Goal: Check status: Check status

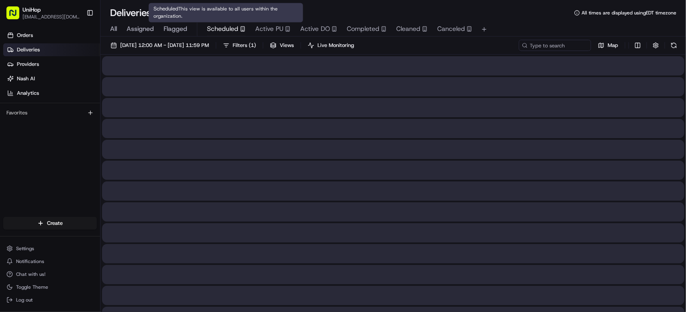
click at [232, 32] on span "Scheduled" at bounding box center [222, 29] width 31 height 10
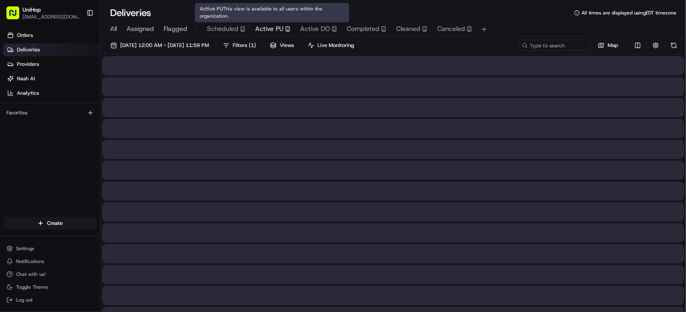
click at [259, 31] on span "Active PU" at bounding box center [269, 29] width 28 height 10
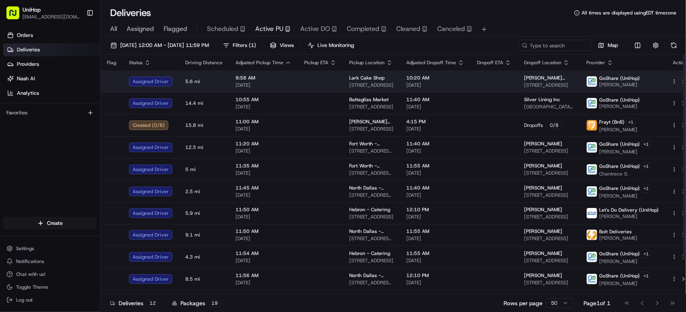
click at [261, 84] on span "[DATE]" at bounding box center [264, 85] width 56 height 6
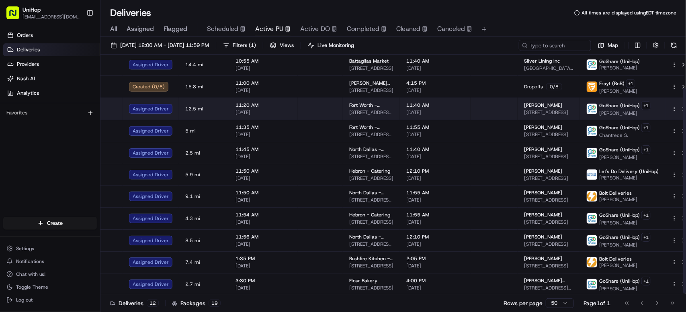
scroll to position [41, 0]
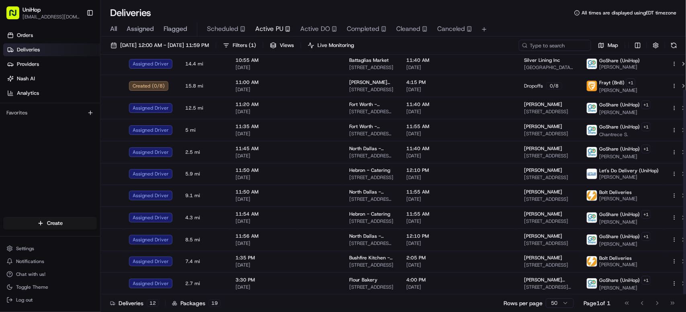
click at [72, 161] on div "Orders Deliveries Providers Nash AI Analytics Favorites" at bounding box center [50, 124] width 100 height 196
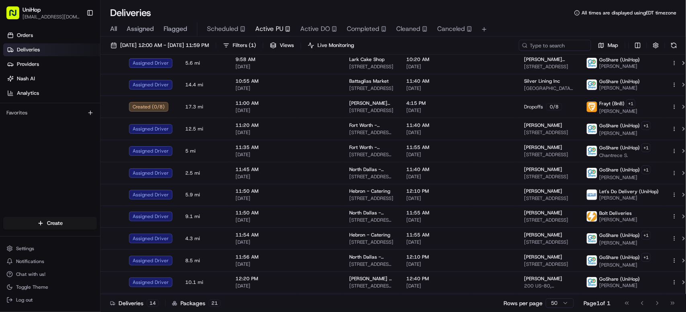
scroll to position [41, 0]
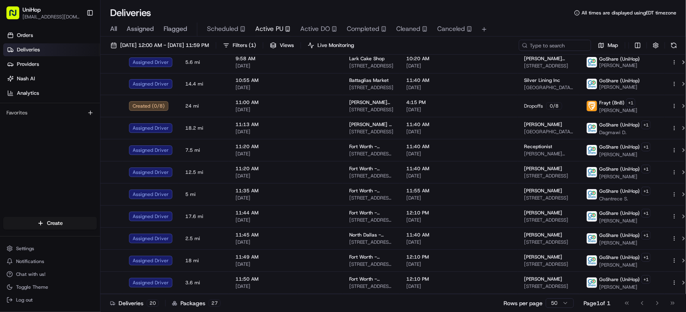
click at [40, 141] on div "Orders Deliveries Providers Nash AI Analytics Favorites" at bounding box center [50, 124] width 100 height 196
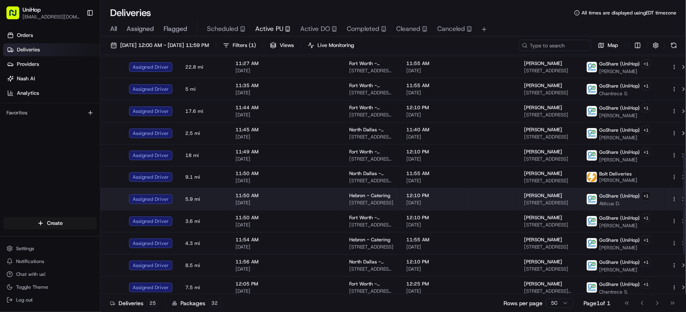
scroll to position [330, 0]
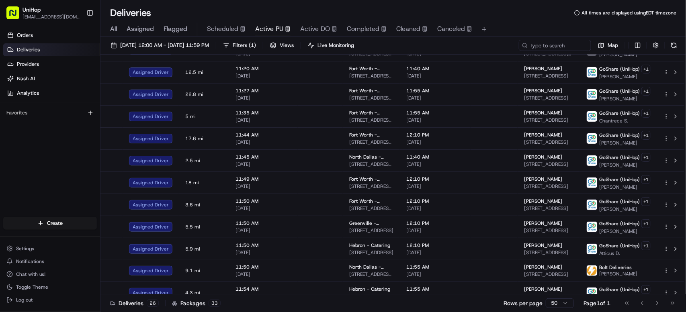
scroll to position [354, 0]
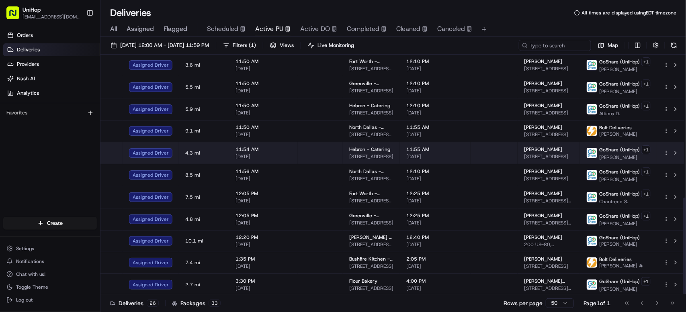
click at [284, 154] on span "[DATE]" at bounding box center [264, 157] width 56 height 6
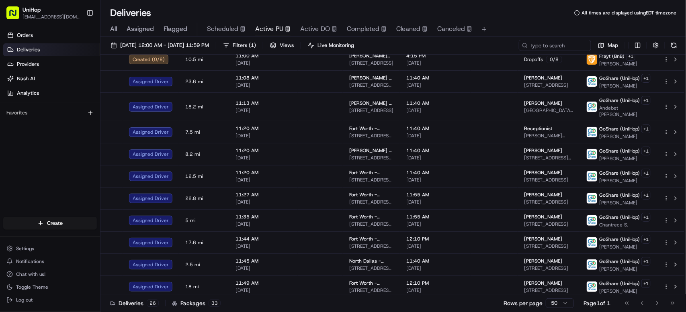
scroll to position [207, 0]
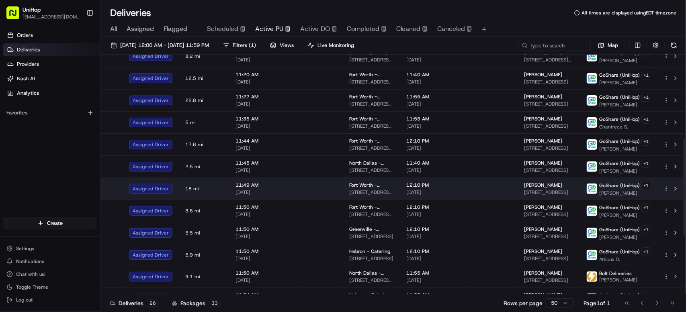
click at [495, 184] on td at bounding box center [494, 189] width 47 height 22
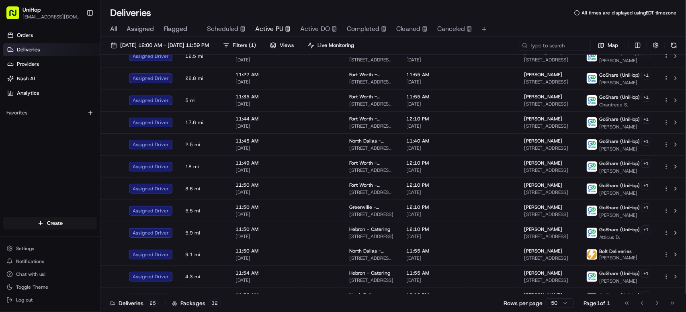
scroll to position [331, 0]
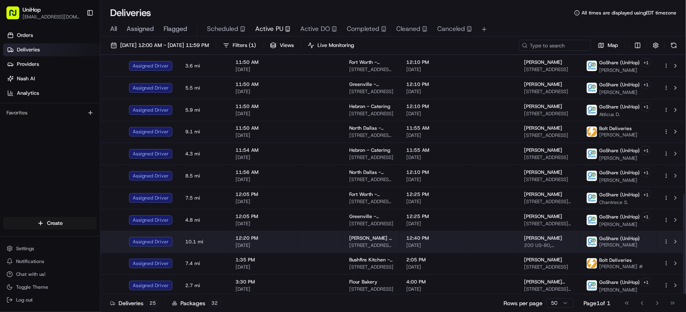
click at [447, 243] on span "[DATE]" at bounding box center [436, 245] width 58 height 6
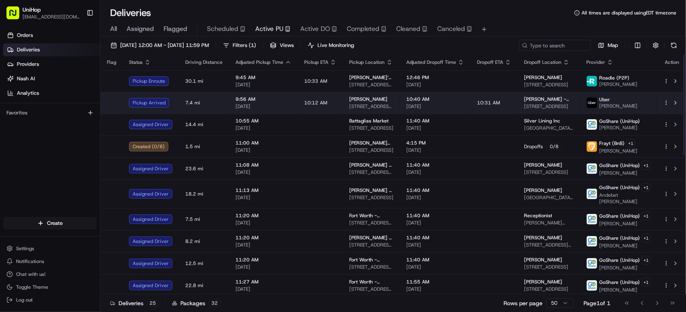
scroll to position [0, 0]
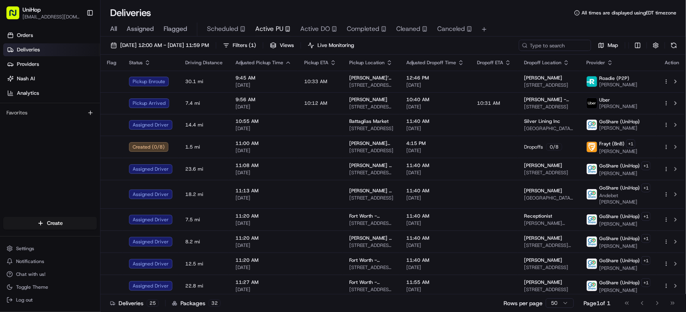
click at [22, 199] on div "Orders Deliveries Providers Nash AI Analytics Favorites" at bounding box center [50, 124] width 100 height 196
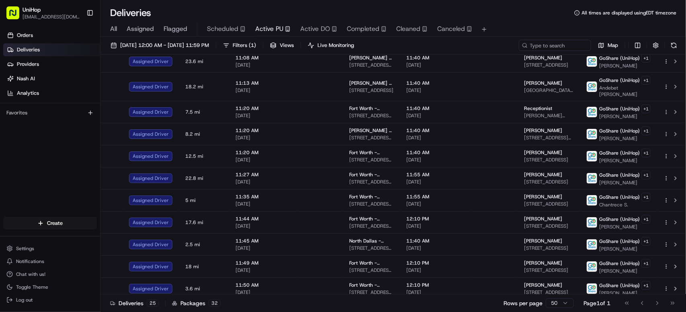
scroll to position [109, 0]
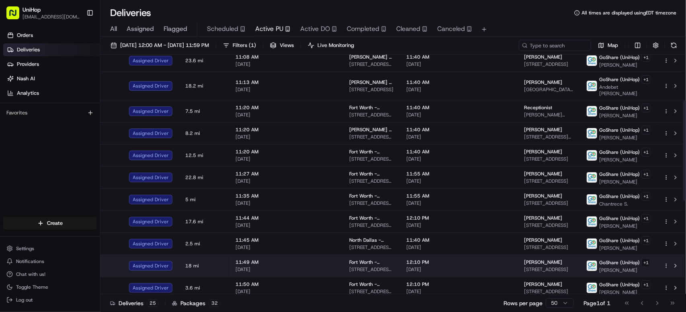
click at [345, 260] on td "Fort Worth - Catering 4972 Overton Ridge Blvd, Fort Worth, TX 76132, USA" at bounding box center [371, 266] width 57 height 22
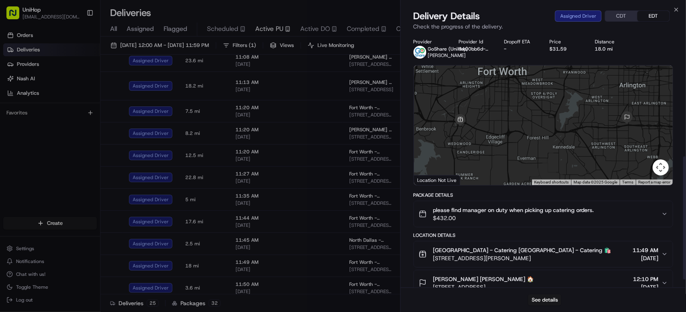
scroll to position [269, 0]
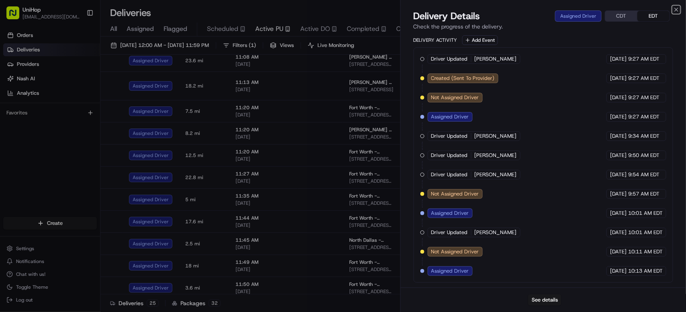
click at [678, 10] on icon "button" at bounding box center [676, 9] width 3 height 3
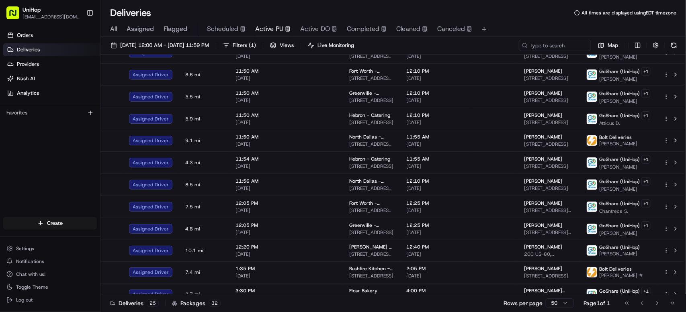
scroll to position [322, 0]
click at [40, 159] on div "Orders Deliveries Providers Nash AI Analytics Favorites" at bounding box center [50, 124] width 100 height 196
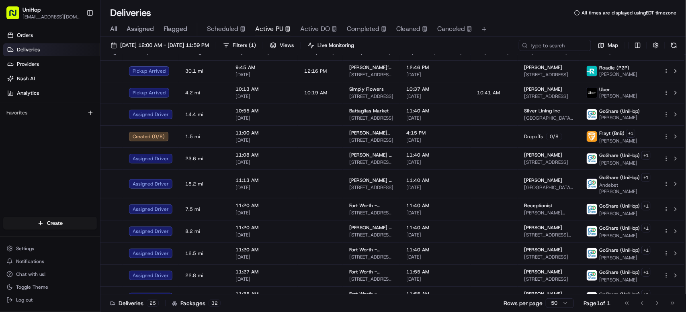
scroll to position [0, 0]
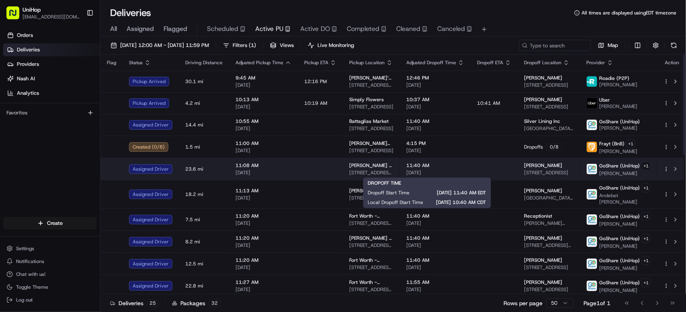
click at [438, 171] on span "[DATE]" at bounding box center [436, 173] width 58 height 6
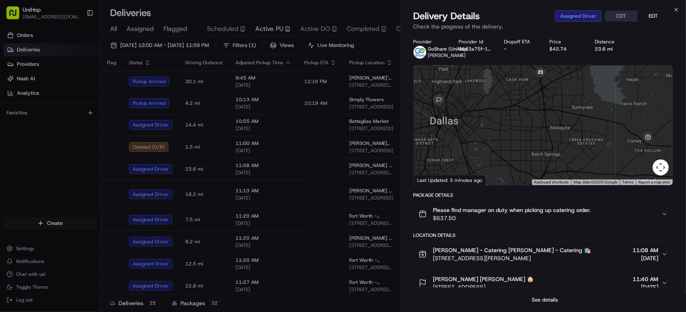
click at [546, 302] on button "See details" at bounding box center [544, 300] width 33 height 11
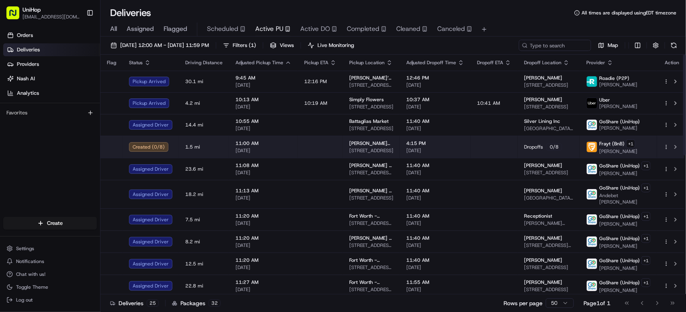
click at [439, 141] on span "4:15 PM" at bounding box center [436, 143] width 58 height 6
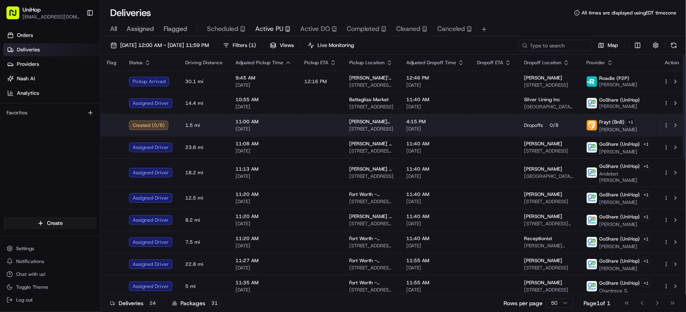
click at [371, 129] on span "11 W Dayton St, Pasadena, CA 91105, US" at bounding box center [371, 129] width 44 height 6
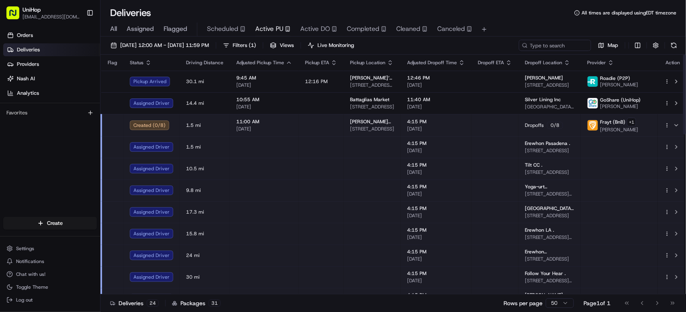
click at [367, 143] on td at bounding box center [372, 147] width 57 height 22
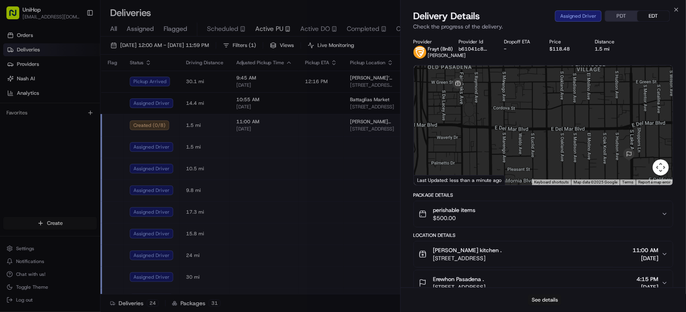
click at [541, 299] on button "See details" at bounding box center [544, 300] width 33 height 11
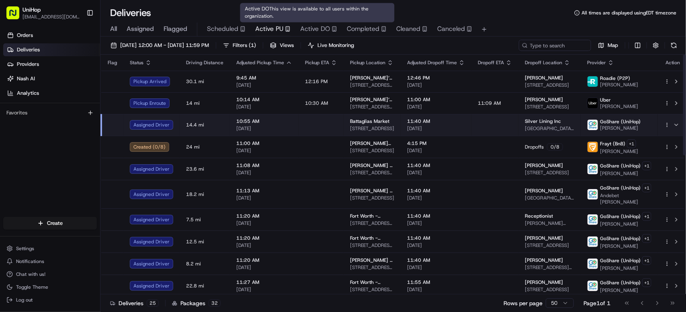
click at [83, 147] on div "Orders Deliveries Providers Nash AI Analytics Favorites" at bounding box center [50, 124] width 100 height 196
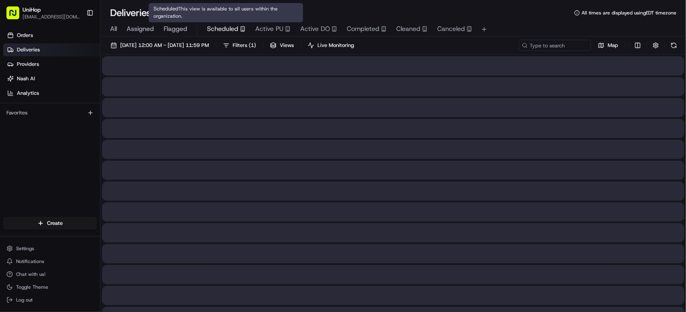
click at [214, 32] on span "Scheduled" at bounding box center [222, 29] width 31 height 10
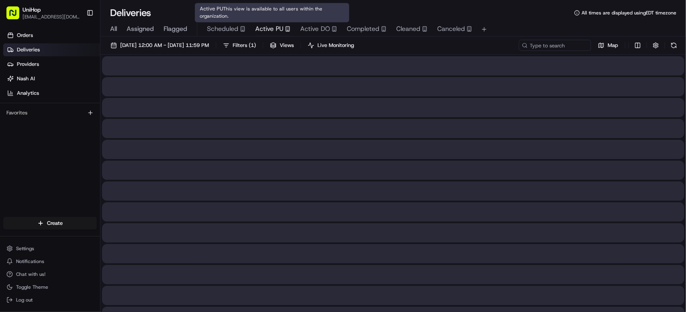
click at [268, 28] on span "Active PU" at bounding box center [269, 29] width 28 height 10
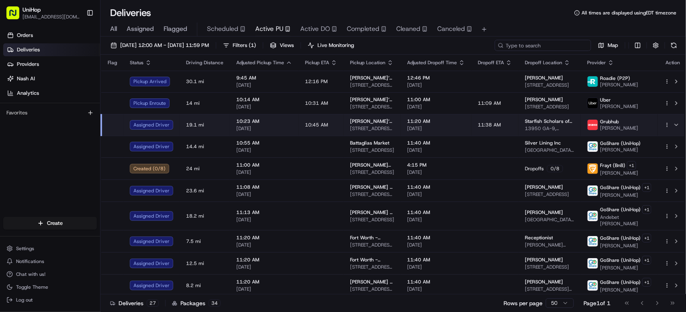
click at [550, 45] on input at bounding box center [543, 45] width 97 height 11
paste input "Esperanza Garcia"
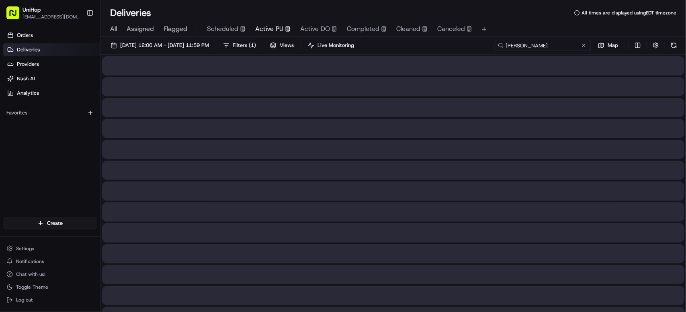
type input "Esperanza Garcia"
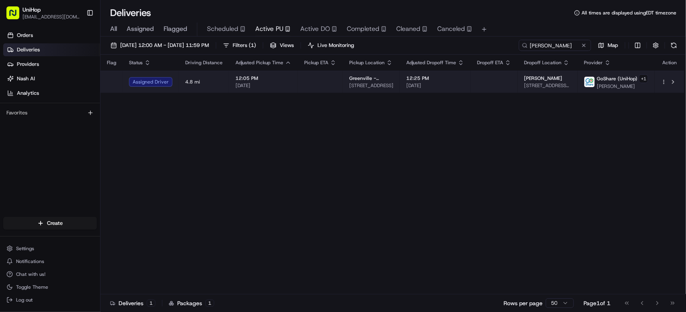
click at [493, 80] on td at bounding box center [494, 82] width 47 height 22
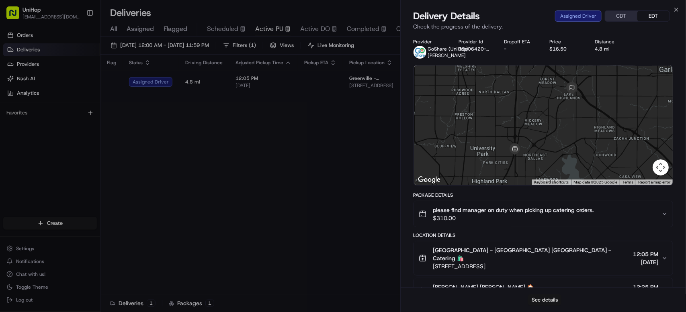
click at [546, 297] on button "See details" at bounding box center [544, 300] width 33 height 11
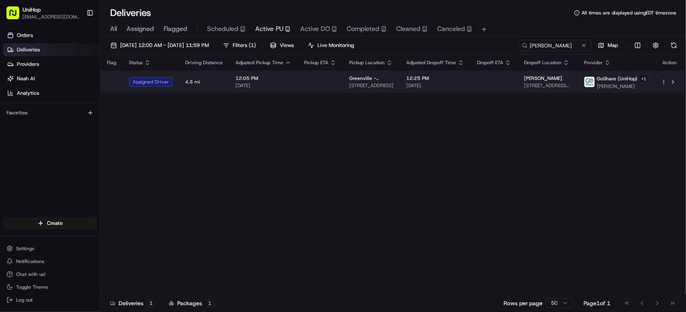
click at [324, 92] on td at bounding box center [320, 82] width 45 height 22
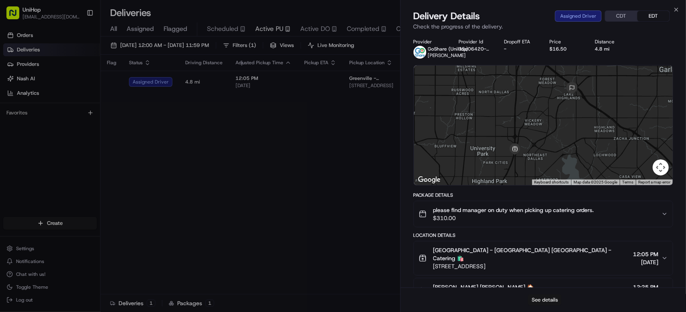
click at [540, 300] on button "See details" at bounding box center [544, 300] width 33 height 11
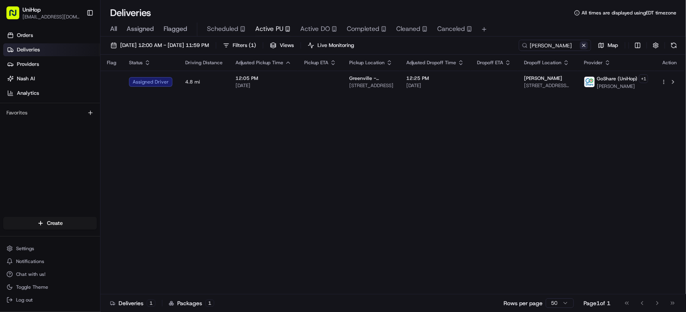
click at [583, 45] on button at bounding box center [584, 45] width 8 height 8
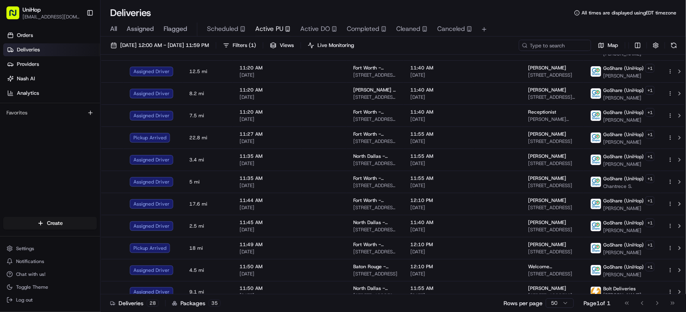
scroll to position [218, 0]
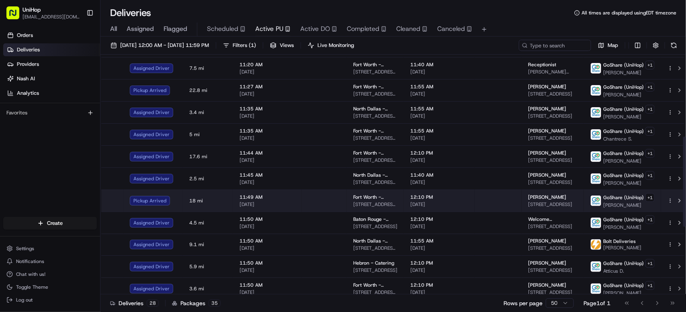
click at [453, 201] on span "Aug 21 2025" at bounding box center [440, 204] width 58 height 6
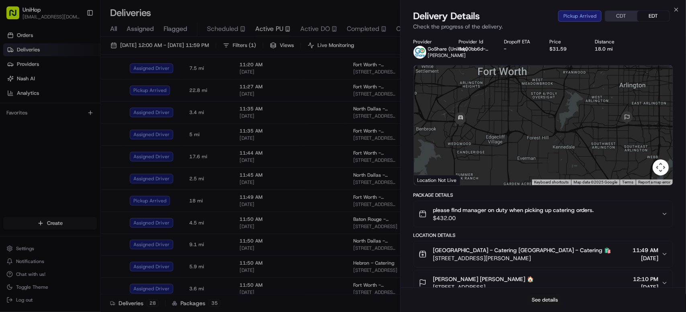
click at [545, 301] on button "See details" at bounding box center [544, 300] width 33 height 11
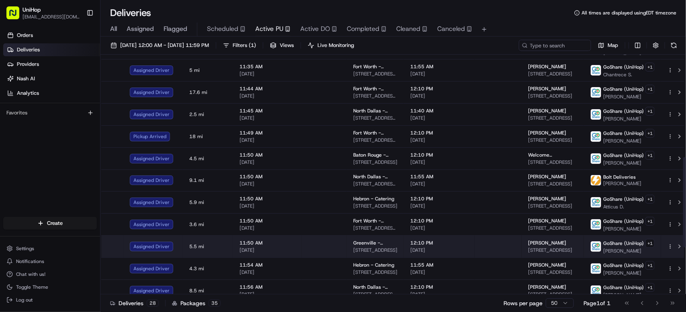
scroll to position [198, 0]
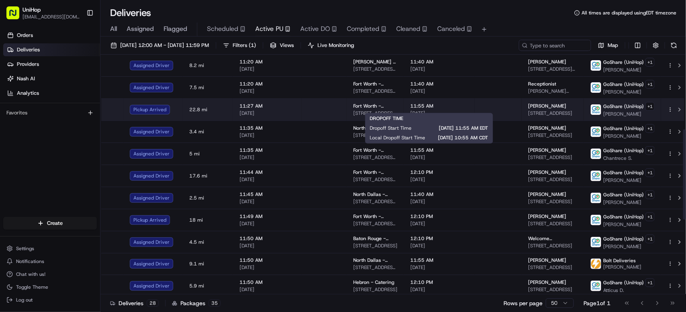
click at [423, 103] on span "11:55 AM" at bounding box center [440, 106] width 58 height 6
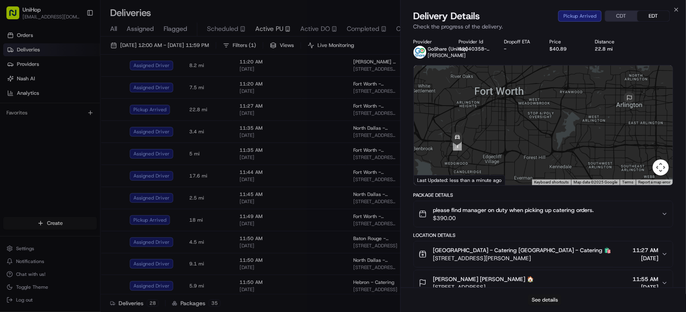
click at [542, 299] on button "See details" at bounding box center [544, 300] width 33 height 11
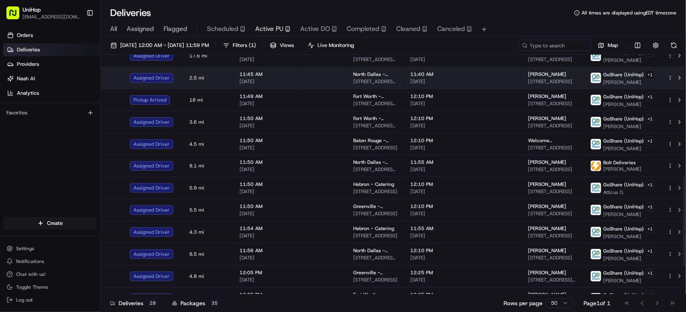
scroll to position [322, 0]
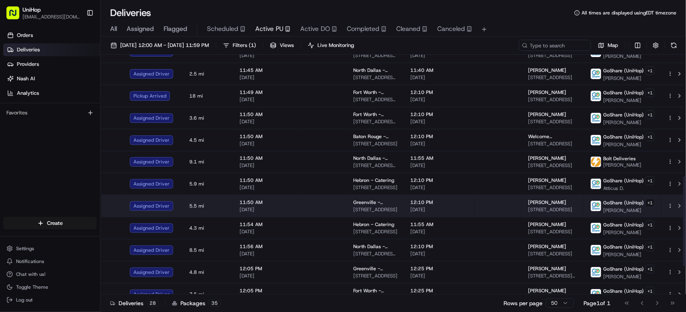
click at [357, 201] on span "Greenville - Catering" at bounding box center [375, 202] width 44 height 6
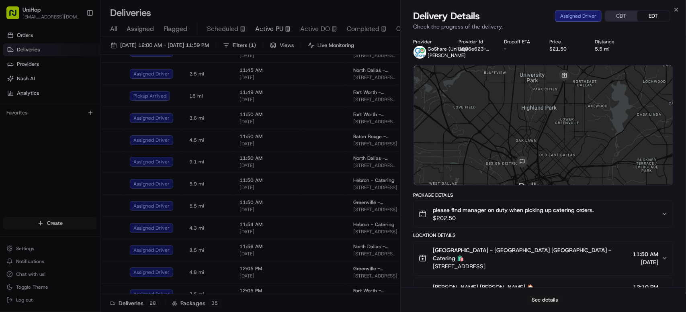
click at [547, 300] on button "See details" at bounding box center [544, 300] width 33 height 11
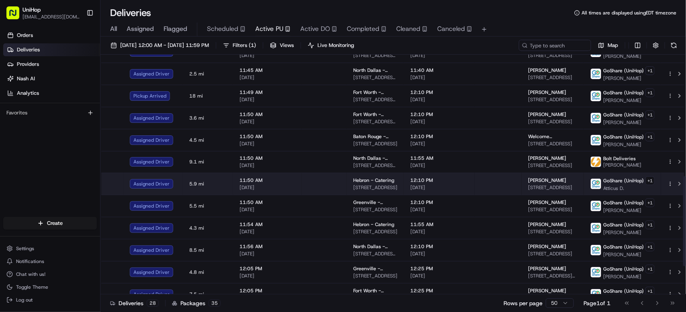
click at [483, 178] on td at bounding box center [498, 184] width 47 height 22
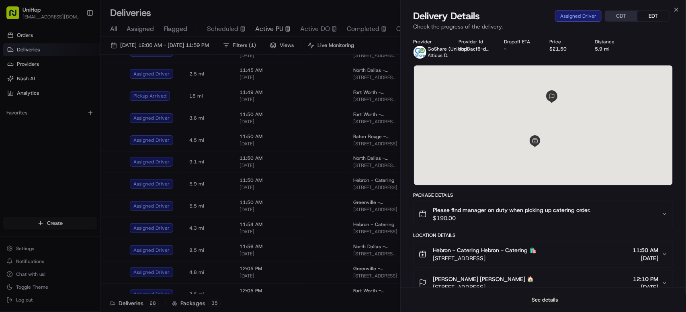
click at [549, 298] on button "See details" at bounding box center [544, 300] width 33 height 11
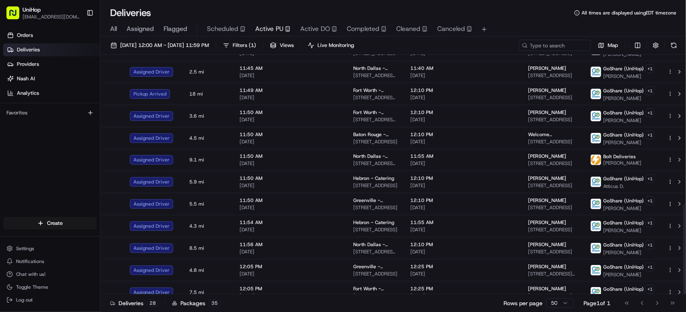
scroll to position [398, 0]
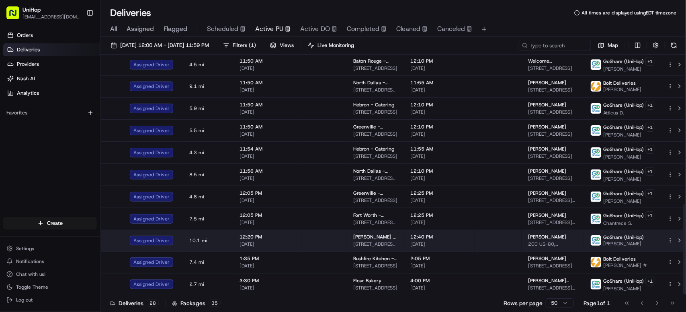
click at [447, 240] on span "12:40 PM" at bounding box center [440, 237] width 58 height 6
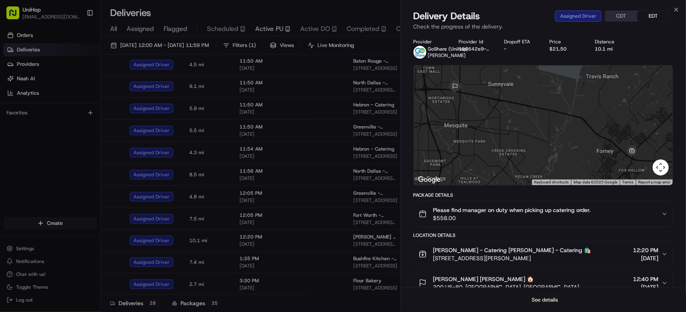
click at [549, 296] on button "See details" at bounding box center [544, 300] width 33 height 11
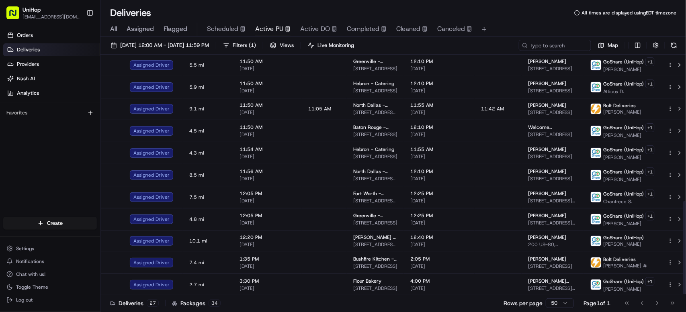
scroll to position [17, 0]
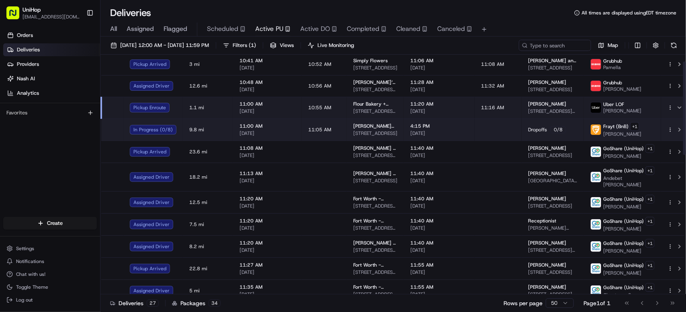
click at [386, 127] on span "Yvonnes vegan kitchen ." at bounding box center [375, 126] width 44 height 6
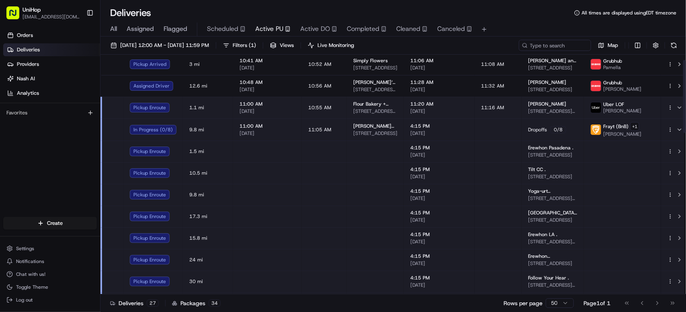
click at [604, 129] on span "Frayt (BnB)" at bounding box center [616, 126] width 25 height 6
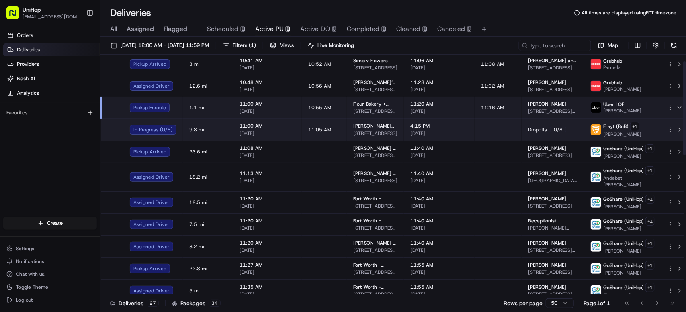
click at [604, 129] on span "Frayt (BnB)" at bounding box center [616, 126] width 25 height 6
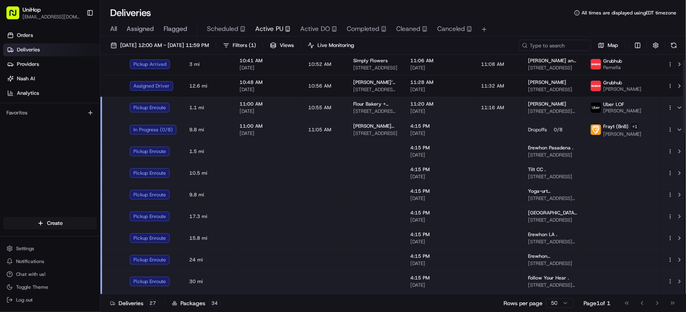
click at [446, 157] on span "Aug 21 2025" at bounding box center [440, 155] width 58 height 6
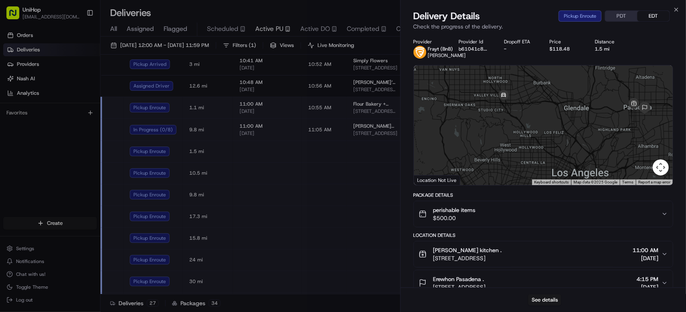
drag, startPoint x: 466, startPoint y: 144, endPoint x: 498, endPoint y: 126, distance: 36.9
click at [498, 126] on div at bounding box center [543, 126] width 259 height 120
drag, startPoint x: 316, startPoint y: 220, endPoint x: 325, endPoint y: 216, distance: 9.5
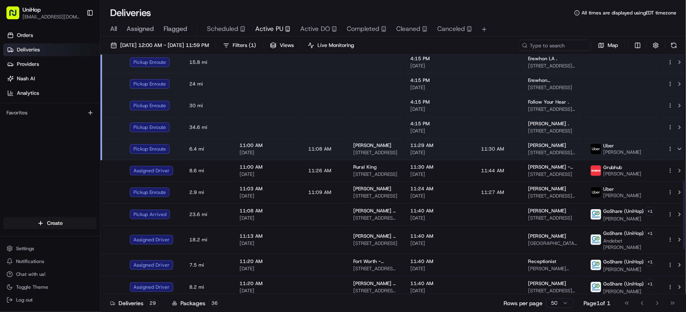
scroll to position [435, 0]
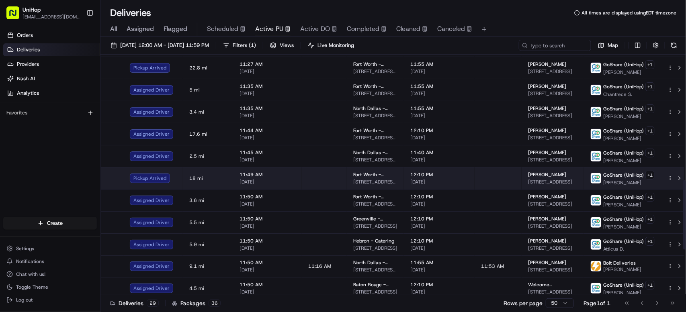
click at [522, 177] on td "Clarissa 811 W Interstate 20, Arlington, TX 76017, USA" at bounding box center [553, 178] width 62 height 22
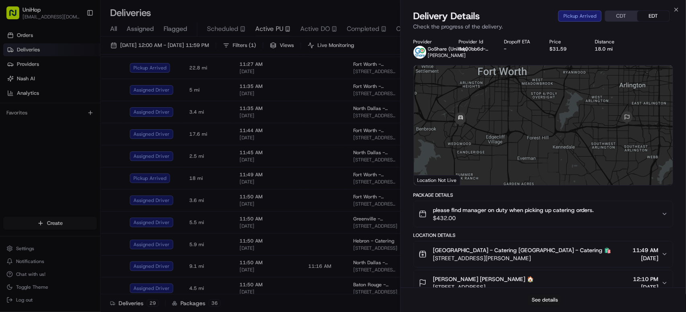
click at [548, 300] on button "See details" at bounding box center [544, 300] width 33 height 11
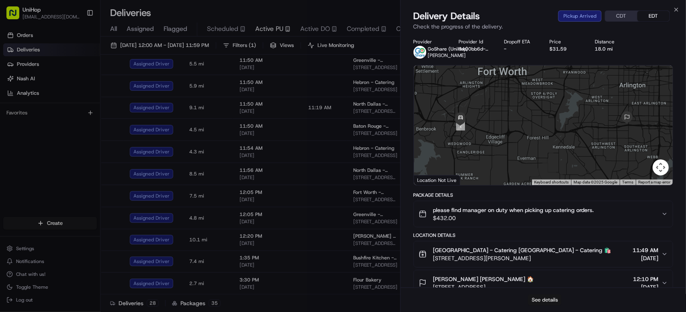
scroll to position [263, 0]
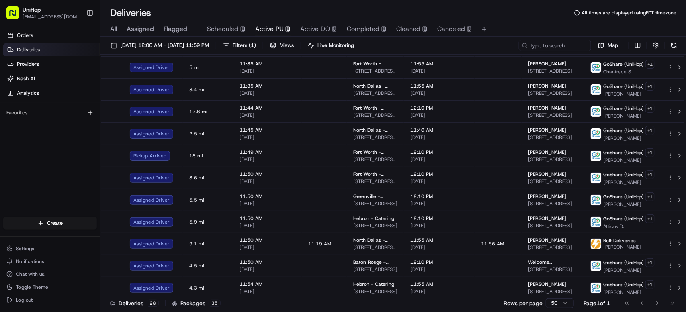
click at [361, 28] on span "Completed" at bounding box center [363, 29] width 33 height 10
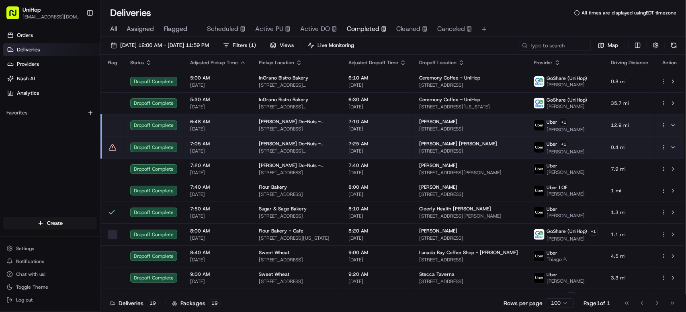
scroll to position [192, 0]
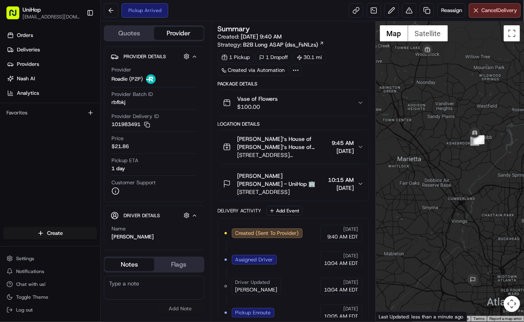
scroll to position [39, 0]
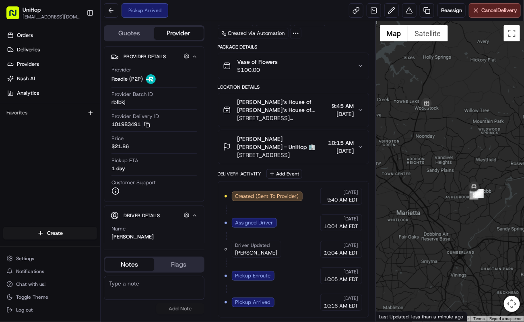
drag, startPoint x: 435, startPoint y: 146, endPoint x: 433, endPoint y: 200, distance: 53.5
click at [433, 200] on div at bounding box center [450, 171] width 148 height 301
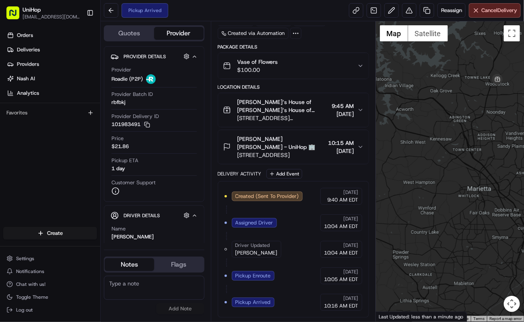
drag, startPoint x: 437, startPoint y: 180, endPoint x: 552, endPoint y: 153, distance: 118.1
click at [523, 153] on html "UniHop dispatch+j@unihop.app Toggle Sidebar Orders Deliveries Providers Nash AI…" at bounding box center [262, 161] width 524 height 322
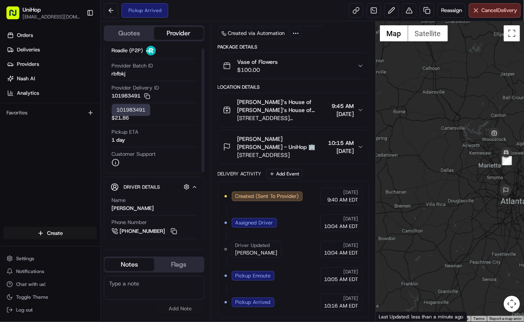
scroll to position [90, 0]
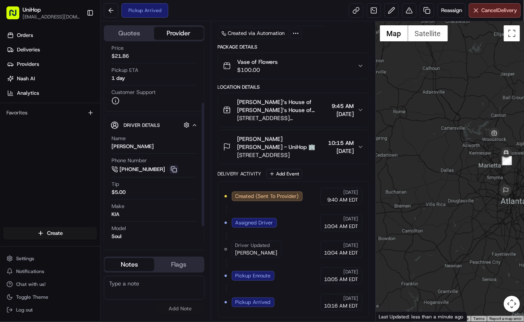
click at [174, 168] on button at bounding box center [173, 169] width 9 height 9
click at [271, 117] on span "200 Chambers St, Woodstock, GA 30188, USA" at bounding box center [282, 118] width 91 height 8
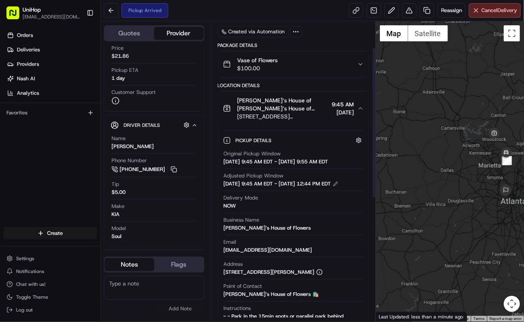
scroll to position [124, 0]
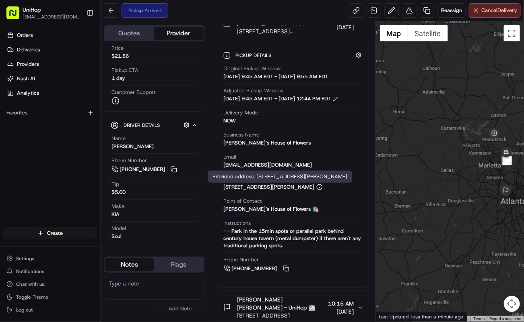
drag, startPoint x: 235, startPoint y: 196, endPoint x: 307, endPoint y: 197, distance: 72.0
click at [307, 191] on div "[STREET_ADDRESS][PERSON_NAME]" at bounding box center [273, 187] width 99 height 7
copy div "Chambers St, Woodstock, GA"
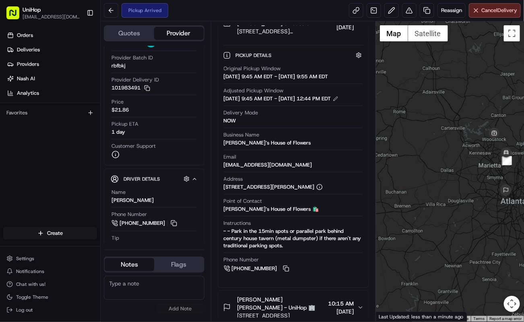
scroll to position [0, 0]
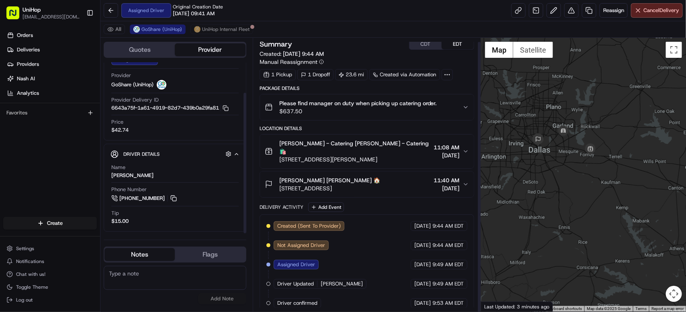
scroll to position [4, 0]
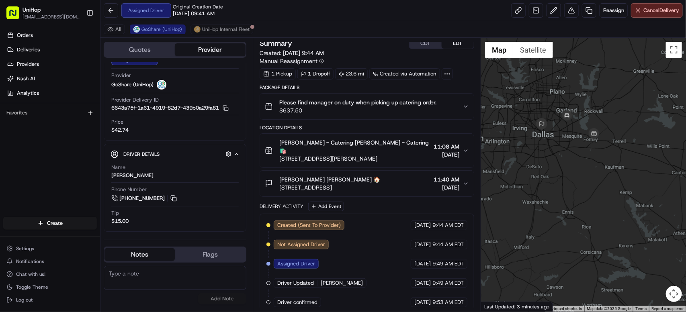
drag, startPoint x: 583, startPoint y: 115, endPoint x: 587, endPoint y: 97, distance: 18.8
click at [587, 97] on div at bounding box center [583, 175] width 205 height 274
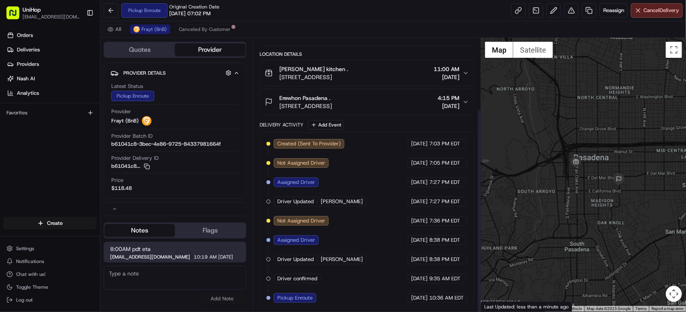
scroll to position [95, 0]
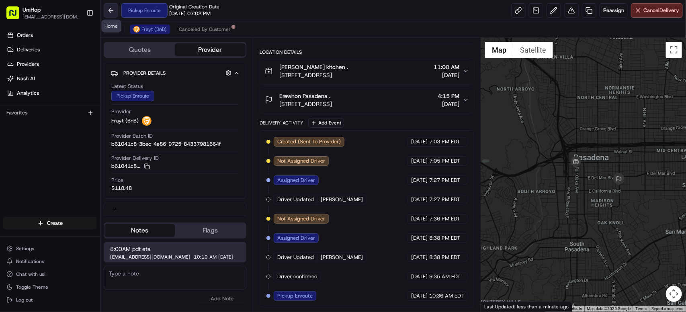
click at [107, 10] on button at bounding box center [111, 10] width 14 height 14
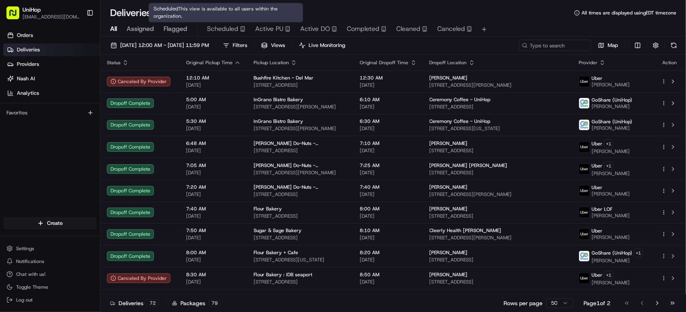
click at [258, 28] on span "Active PU" at bounding box center [269, 29] width 28 height 10
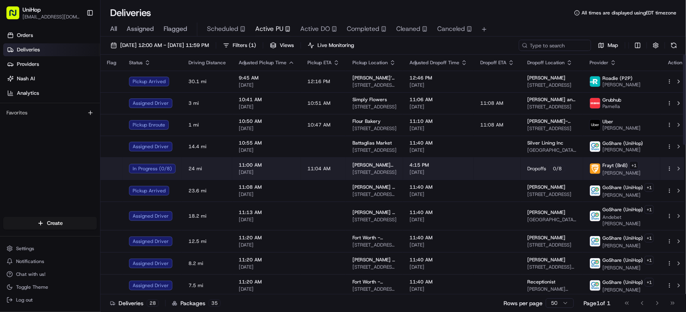
click at [479, 169] on td at bounding box center [497, 169] width 47 height 22
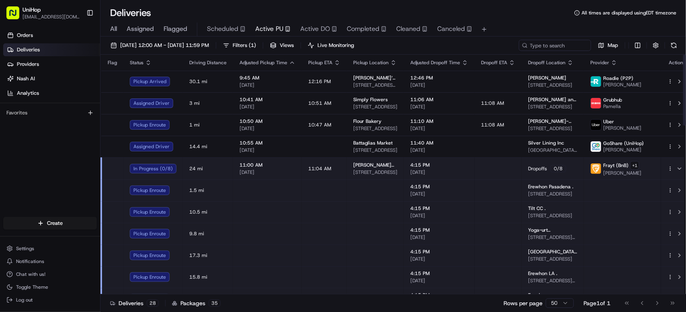
click at [466, 188] on td "4:15 PM Aug 21 2025" at bounding box center [439, 191] width 71 height 22
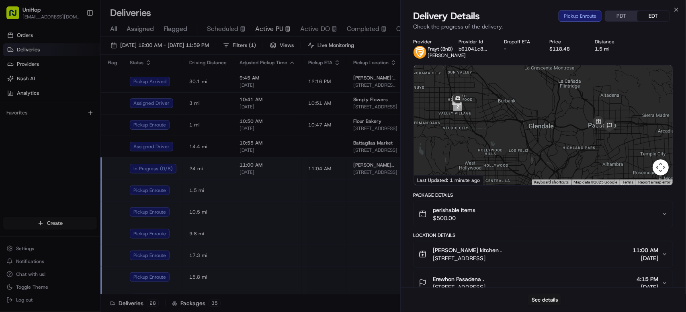
drag, startPoint x: 565, startPoint y: 119, endPoint x: 549, endPoint y: 107, distance: 19.7
click at [549, 107] on div at bounding box center [543, 126] width 259 height 120
click at [552, 298] on button "See details" at bounding box center [544, 300] width 33 height 11
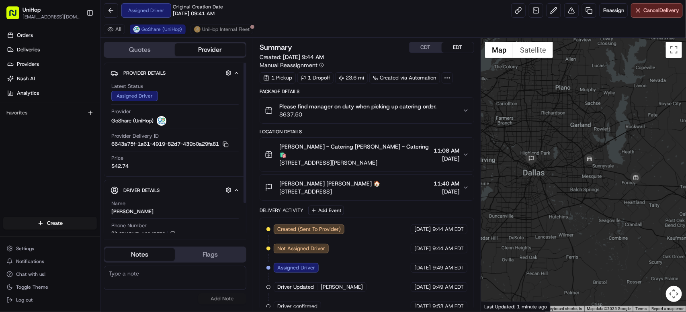
scroll to position [37, 0]
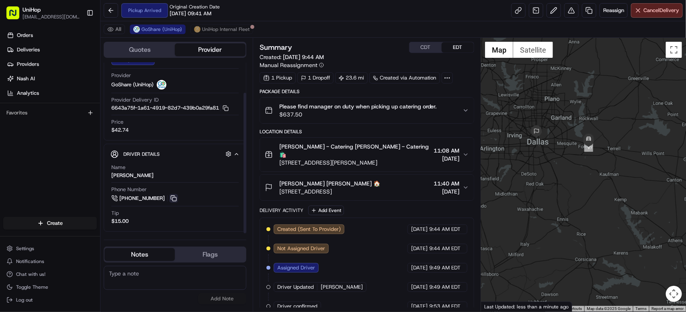
click at [173, 201] on button at bounding box center [173, 198] width 9 height 9
click at [460, 180] on div "[PERSON_NAME] [PERSON_NAME] 🏠 [STREET_ADDRESS] 11:40 AM [DATE]" at bounding box center [364, 188] width 198 height 16
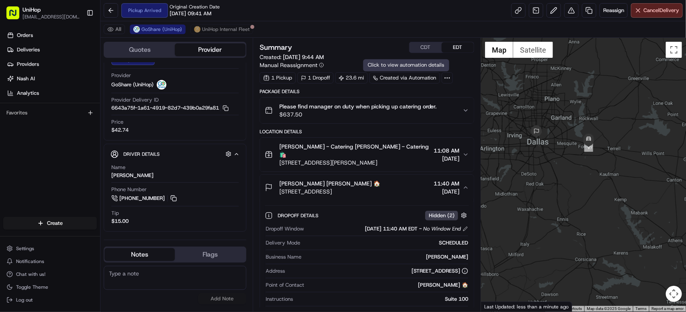
click at [433, 48] on button "CDT" at bounding box center [426, 47] width 32 height 10
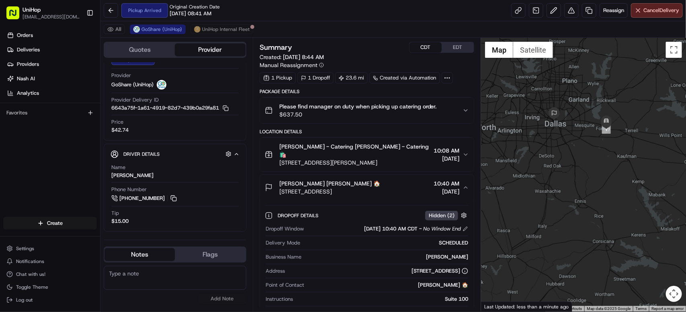
drag, startPoint x: 566, startPoint y: 118, endPoint x: 584, endPoint y: 99, distance: 26.2
click at [584, 99] on div at bounding box center [583, 175] width 205 height 274
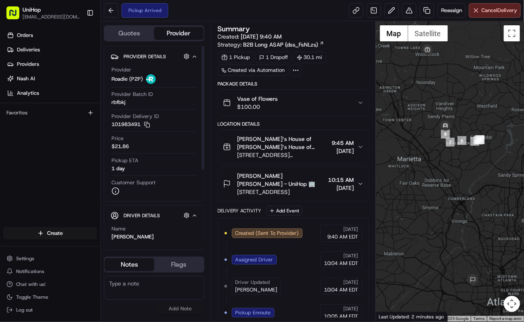
click at [147, 288] on textarea at bounding box center [154, 288] width 101 height 24
paste textarea "10:45"
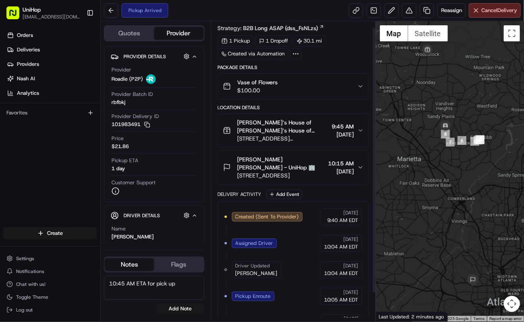
scroll to position [39, 0]
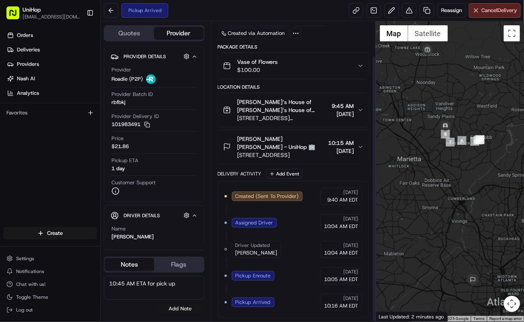
type textarea "10:45 AM ETA for pick up"
click at [192, 308] on button "Add Note" at bounding box center [180, 309] width 48 height 11
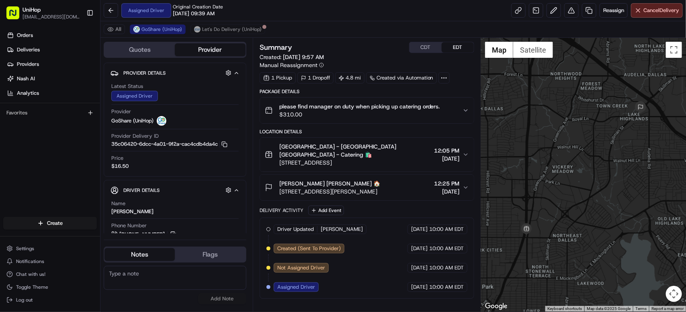
click at [430, 140] on button "[GEOGRAPHIC_DATA] - [GEOGRAPHIC_DATA] [GEOGRAPHIC_DATA] - Catering 🛍️ [STREET_A…" at bounding box center [367, 155] width 214 height 34
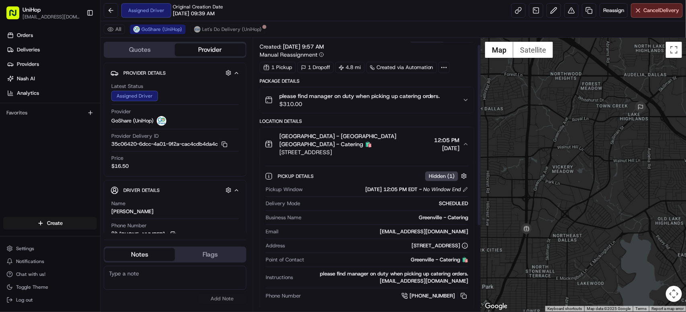
scroll to position [20, 0]
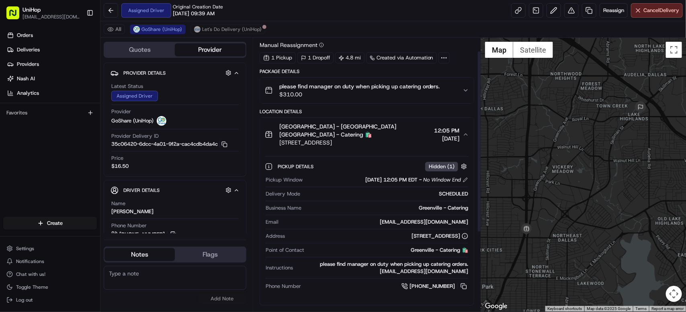
click at [401, 90] on span "please find manager on duty when picking up catering orders." at bounding box center [359, 86] width 161 height 8
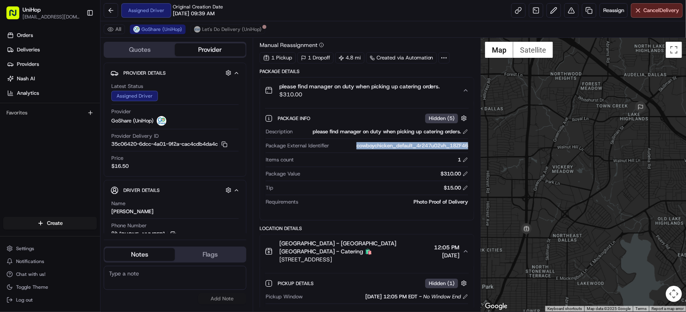
drag, startPoint x: 356, startPoint y: 148, endPoint x: 469, endPoint y: 148, distance: 113.0
click at [469, 148] on div "Package Info Hidden ( 5 ) Description please find manager on duty when picking …" at bounding box center [367, 158] width 214 height 111
copy div "cowboychicken_default_4r247u02vh_18ZF46"
click at [460, 88] on div "please find manager on duty when picking up catering orders. $310.00" at bounding box center [364, 90] width 198 height 16
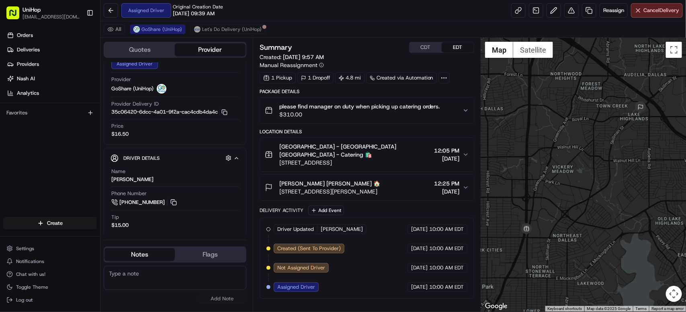
scroll to position [37, 0]
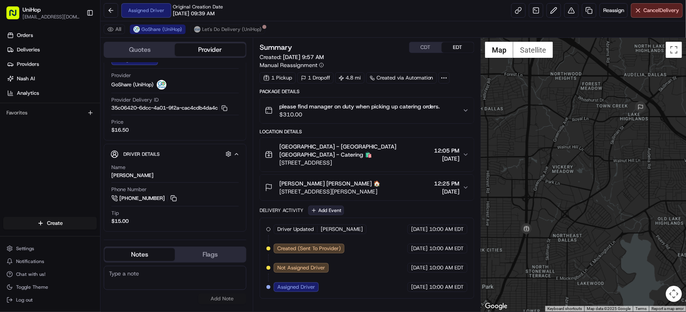
click at [333, 206] on button "Add Event" at bounding box center [326, 211] width 36 height 10
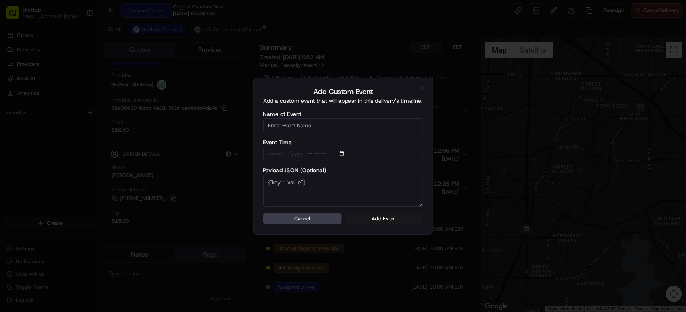
click at [316, 126] on input "Name of Event" at bounding box center [343, 126] width 160 height 14
type input "Driver Confirmed"
click at [387, 224] on button "Add Event" at bounding box center [384, 219] width 78 height 11
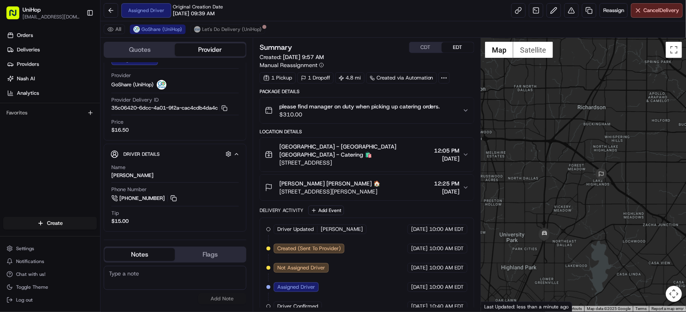
drag, startPoint x: 564, startPoint y: 220, endPoint x: 567, endPoint y: 159, distance: 60.8
click at [567, 158] on div at bounding box center [583, 175] width 205 height 274
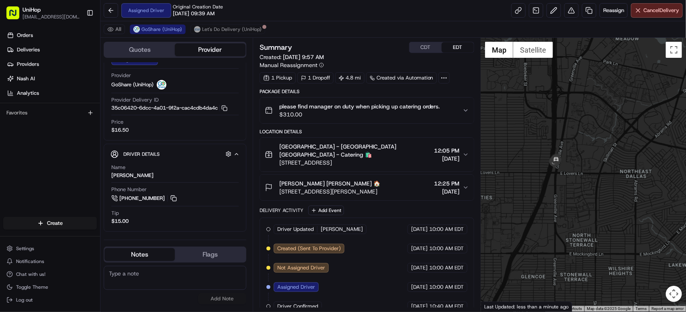
drag, startPoint x: 542, startPoint y: 170, endPoint x: 576, endPoint y: 136, distance: 48.1
click at [596, 115] on div at bounding box center [583, 175] width 205 height 274
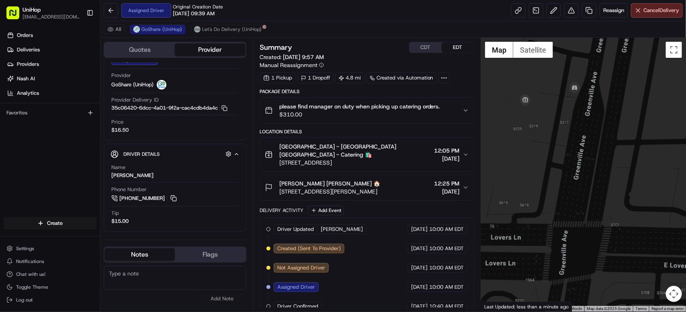
drag, startPoint x: 598, startPoint y: 80, endPoint x: 580, endPoint y: 184, distance: 105.2
click at [581, 185] on div at bounding box center [583, 175] width 205 height 274
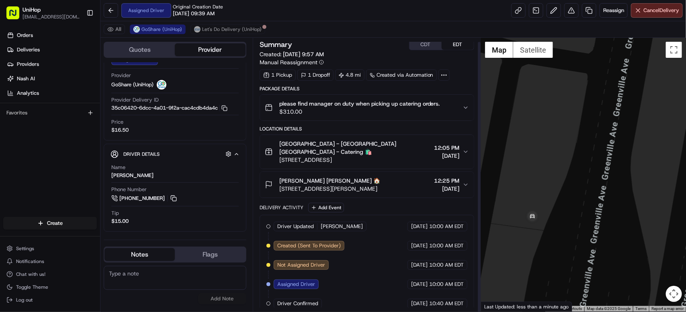
scroll to position [4, 0]
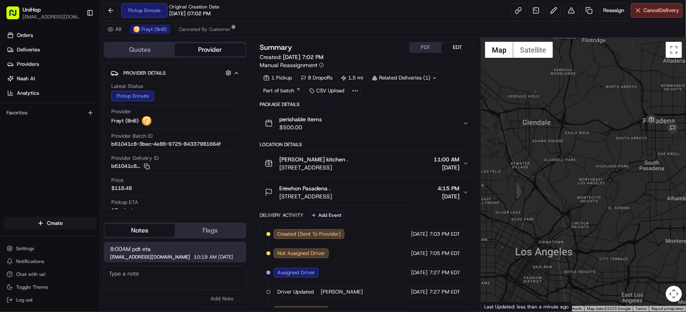
drag, startPoint x: 524, startPoint y: 138, endPoint x: 669, endPoint y: 91, distance: 152.6
click at [669, 91] on div at bounding box center [583, 175] width 205 height 274
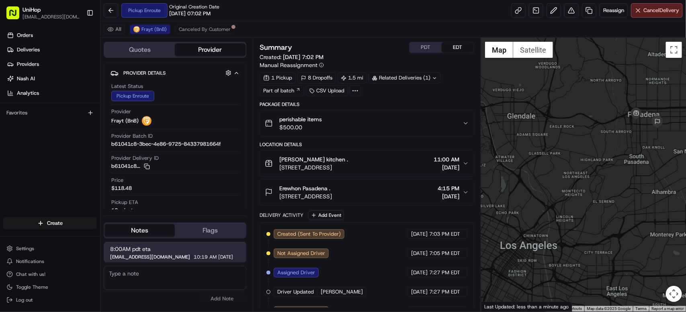
drag, startPoint x: 503, startPoint y: 84, endPoint x: 405, endPoint y: 134, distance: 110.6
click at [501, 84] on div at bounding box center [583, 175] width 205 height 274
drag, startPoint x: 397, startPoint y: 134, endPoint x: 399, endPoint y: 125, distance: 9.2
click at [399, 125] on div "Package Details perishable items $500.00 Location Details [PERSON_NAME] kitchen…" at bounding box center [367, 250] width 215 height 299
click at [415, 45] on button "PDT" at bounding box center [426, 47] width 32 height 10
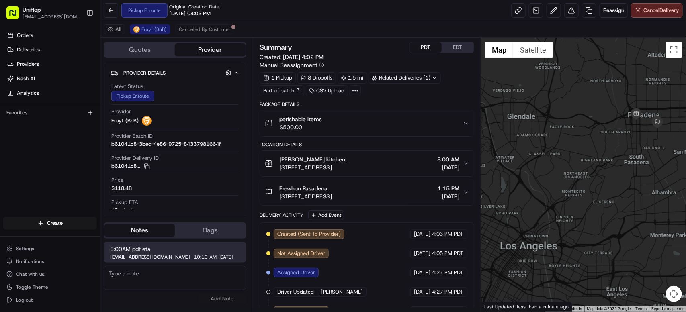
click at [458, 47] on button "EDT" at bounding box center [458, 47] width 32 height 10
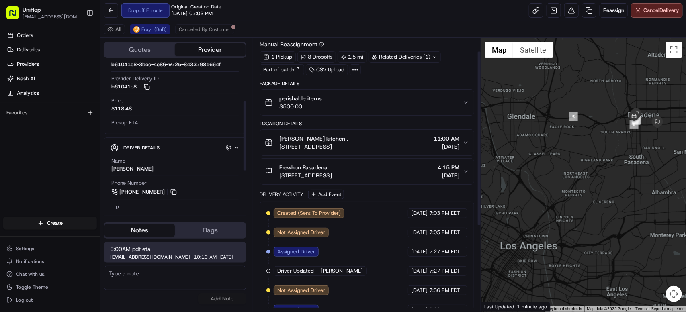
scroll to position [81, 0]
click at [177, 193] on button at bounding box center [173, 190] width 9 height 9
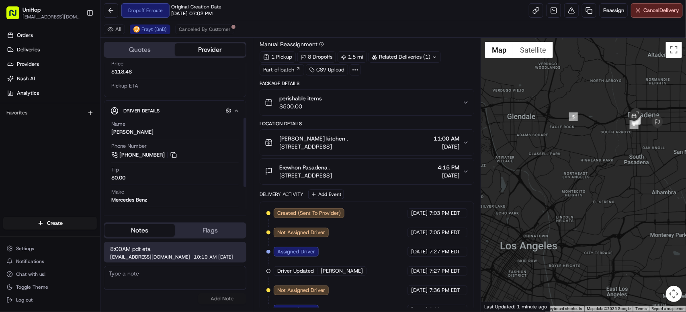
scroll to position [164, 0]
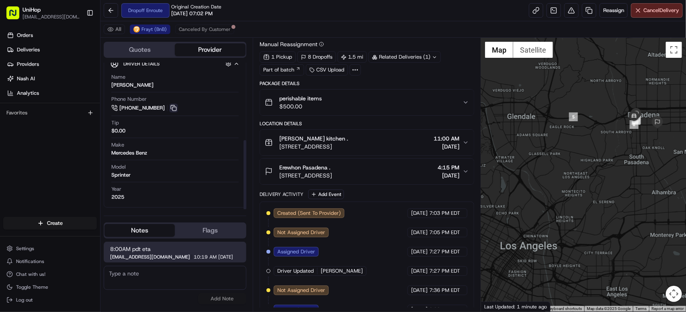
click at [172, 105] on button at bounding box center [173, 108] width 9 height 9
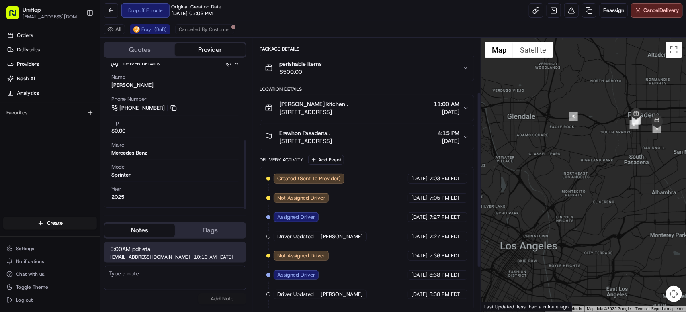
scroll to position [0, 0]
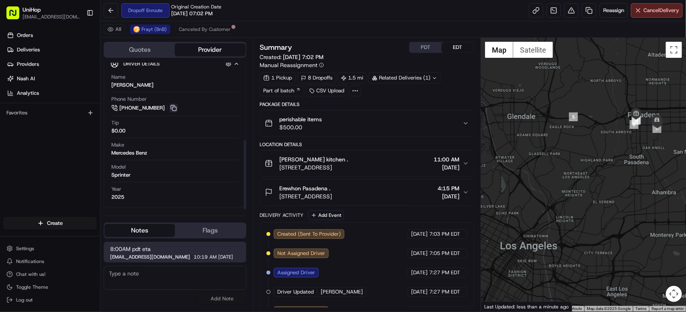
click at [171, 111] on button at bounding box center [173, 108] width 9 height 9
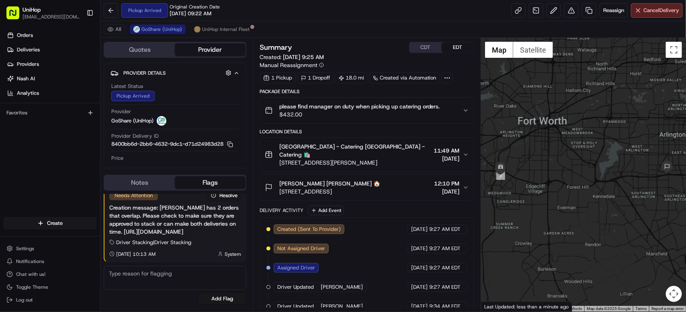
click at [417, 49] on button "CDT" at bounding box center [426, 47] width 32 height 10
drag, startPoint x: 280, startPoint y: 175, endPoint x: 300, endPoint y: 178, distance: 20.0
click at [300, 180] on span "[PERSON_NAME] [PERSON_NAME] 🏠" at bounding box center [329, 184] width 101 height 8
copy span "[PERSON_NAME]"
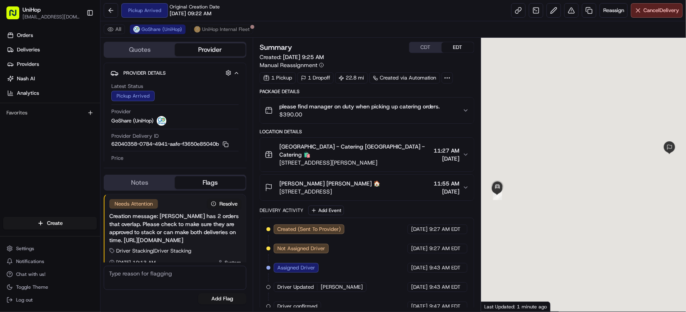
scroll to position [8, 0]
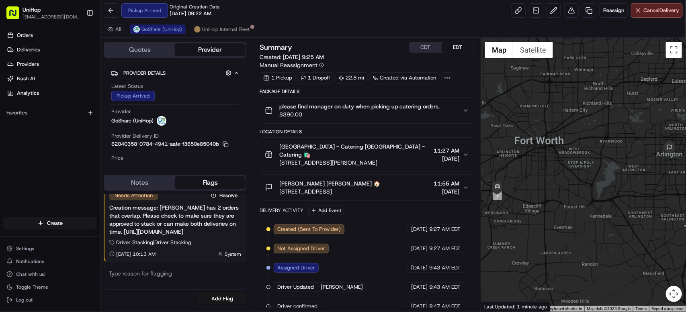
click at [417, 47] on button "CDT" at bounding box center [426, 47] width 32 height 10
click at [445, 48] on button "EDT" at bounding box center [458, 47] width 32 height 10
drag, startPoint x: 304, startPoint y: 179, endPoint x: 280, endPoint y: 179, distance: 23.7
click at [280, 180] on span "Rob Adams Rob Adams 🏠" at bounding box center [329, 184] width 101 height 8
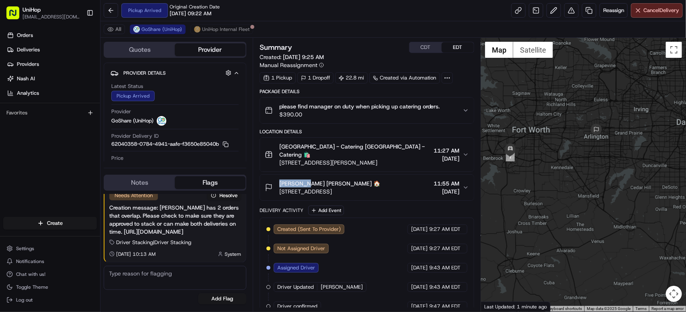
click at [583, 149] on div at bounding box center [583, 175] width 205 height 274
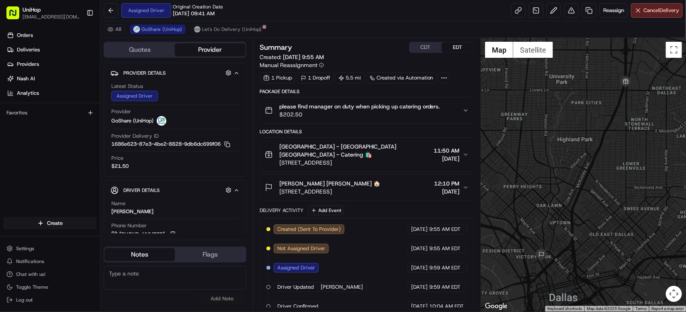
scroll to position [4, 0]
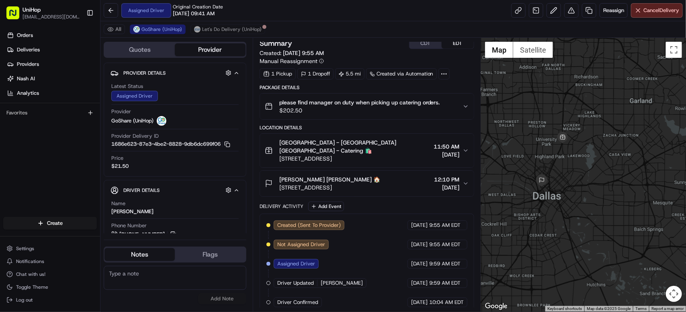
drag, startPoint x: 515, startPoint y: 86, endPoint x: 536, endPoint y: 145, distance: 61.8
click at [536, 145] on div at bounding box center [583, 175] width 205 height 274
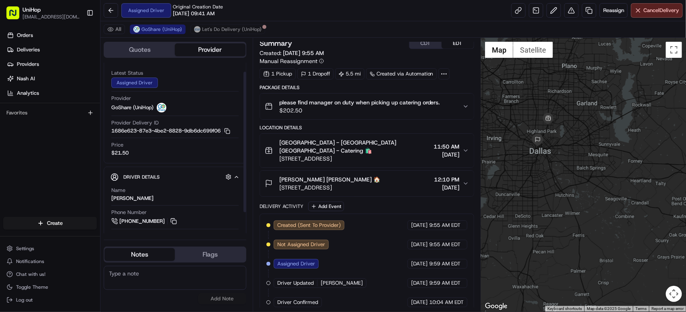
scroll to position [21, 0]
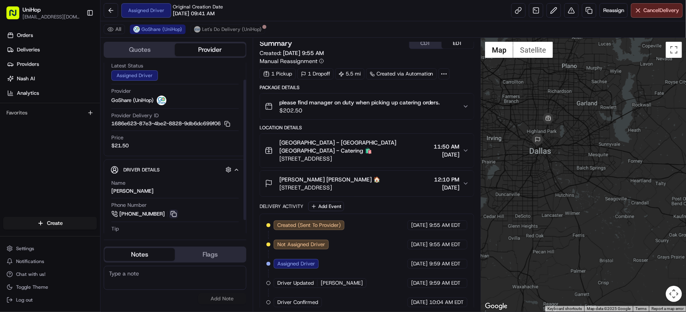
click at [173, 214] on button at bounding box center [173, 214] width 9 height 9
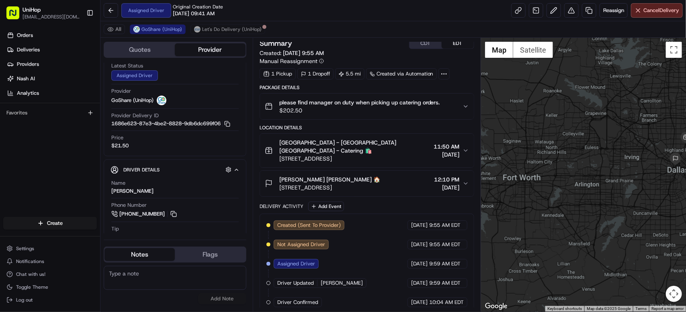
drag, startPoint x: 522, startPoint y: 127, endPoint x: 437, endPoint y: 64, distance: 105.1
click at [464, 90] on div "Quotes Provider Provider Details Hidden ( 4 ) Latest Status Assigned Driver Pro…" at bounding box center [394, 175] width 586 height 274
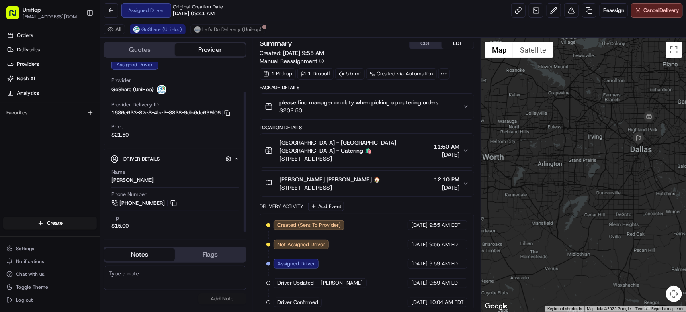
scroll to position [37, 0]
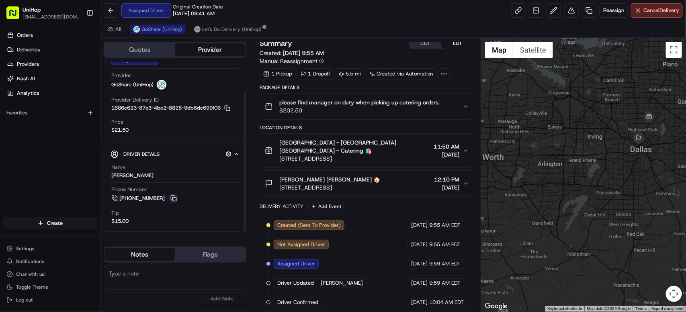
click at [171, 199] on button at bounding box center [173, 198] width 9 height 9
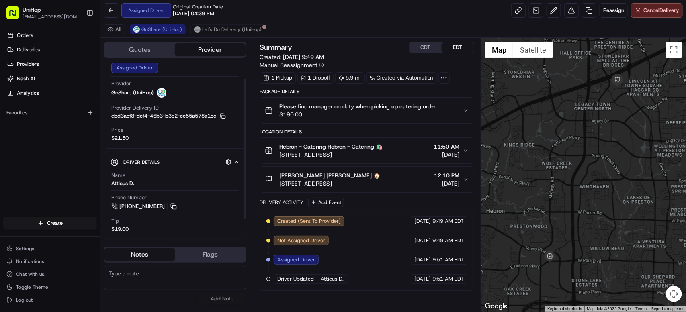
scroll to position [37, 0]
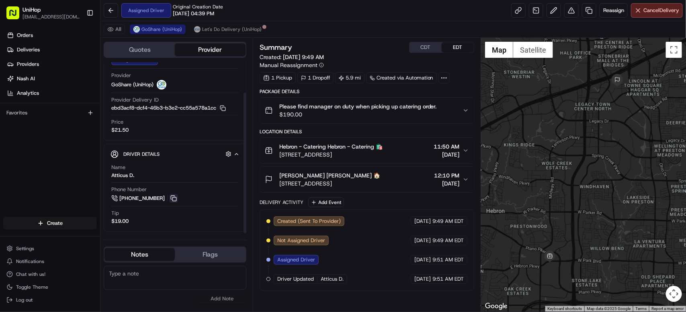
click at [173, 198] on button at bounding box center [173, 198] width 9 height 9
click at [174, 198] on button at bounding box center [173, 198] width 9 height 9
click at [336, 204] on button "Add Event" at bounding box center [326, 203] width 36 height 10
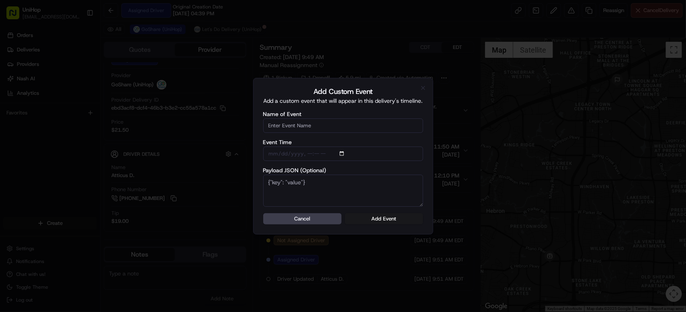
click at [339, 128] on input "Name of Event" at bounding box center [343, 126] width 160 height 14
type input "Driver Confirmed"
click at [375, 216] on button "Add Event" at bounding box center [384, 219] width 78 height 11
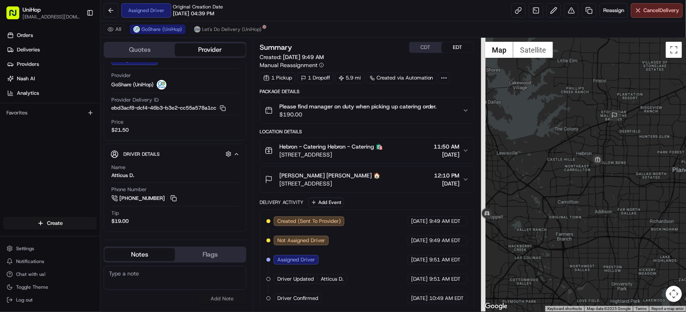
drag, startPoint x: 534, startPoint y: 139, endPoint x: 562, endPoint y: 109, distance: 41.3
click at [562, 109] on div at bounding box center [583, 175] width 205 height 274
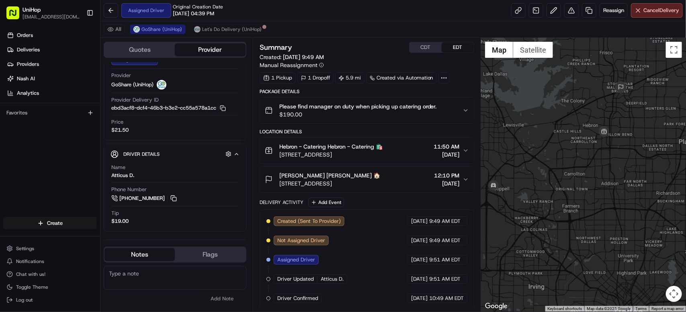
drag, startPoint x: 527, startPoint y: 152, endPoint x: 519, endPoint y: 135, distance: 18.5
click at [519, 135] on div at bounding box center [583, 175] width 205 height 274
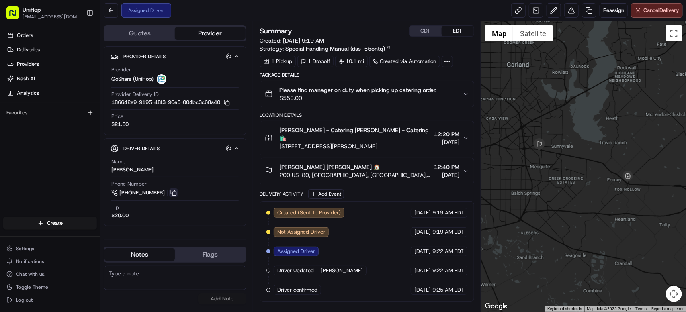
click at [175, 196] on button at bounding box center [173, 193] width 9 height 9
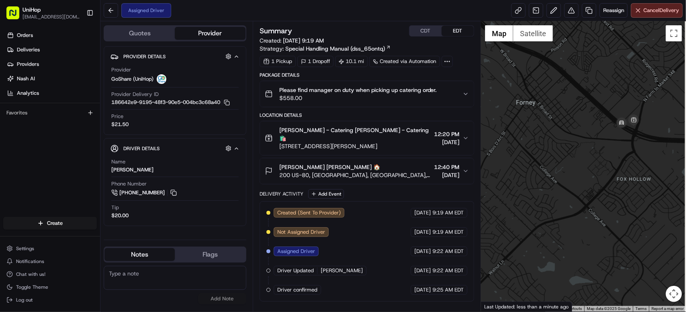
drag, startPoint x: 614, startPoint y: 144, endPoint x: 574, endPoint y: 142, distance: 39.4
click at [571, 144] on div at bounding box center [583, 166] width 205 height 291
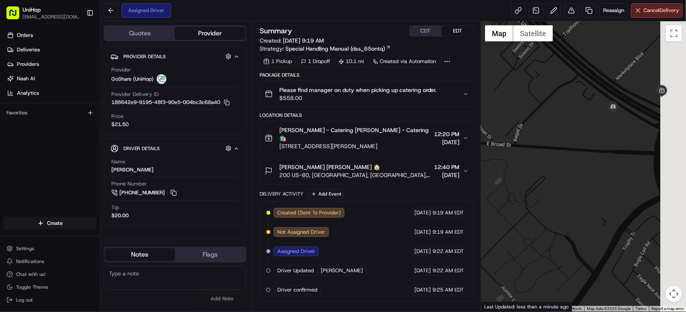
drag, startPoint x: 630, startPoint y: 127, endPoint x: 531, endPoint y: 130, distance: 98.9
click at [530, 130] on div at bounding box center [583, 166] width 205 height 291
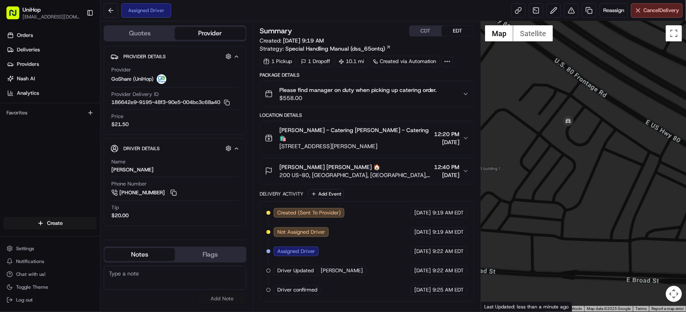
drag, startPoint x: 606, startPoint y: 113, endPoint x: 546, endPoint y: 160, distance: 75.8
click at [546, 160] on div at bounding box center [583, 166] width 205 height 291
click at [541, 36] on button "Satellite" at bounding box center [533, 33] width 40 height 16
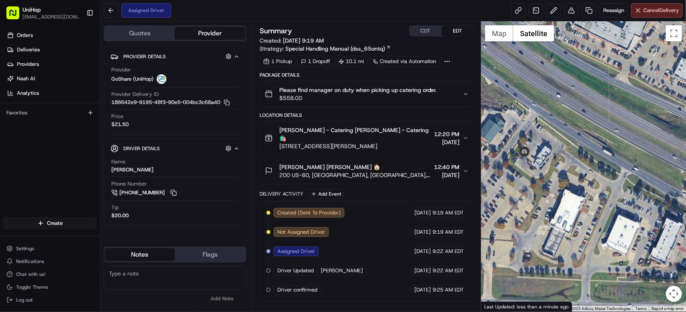
drag, startPoint x: 609, startPoint y: 121, endPoint x: 557, endPoint y: 153, distance: 61.0
click at [557, 153] on div at bounding box center [583, 166] width 205 height 291
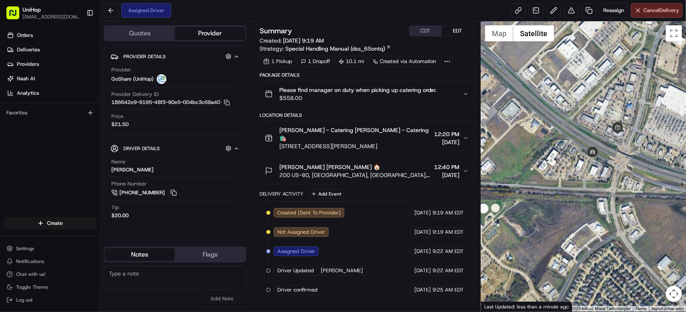
click at [426, 30] on button "CDT" at bounding box center [426, 31] width 32 height 10
click at [499, 34] on button "Map" at bounding box center [499, 33] width 28 height 16
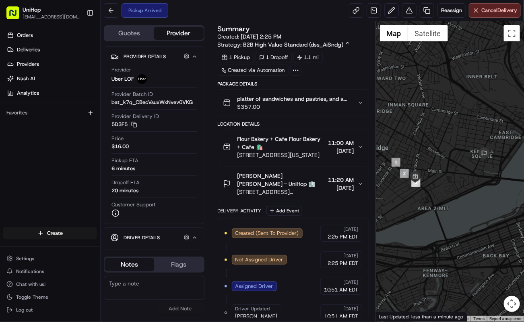
scroll to position [92, 0]
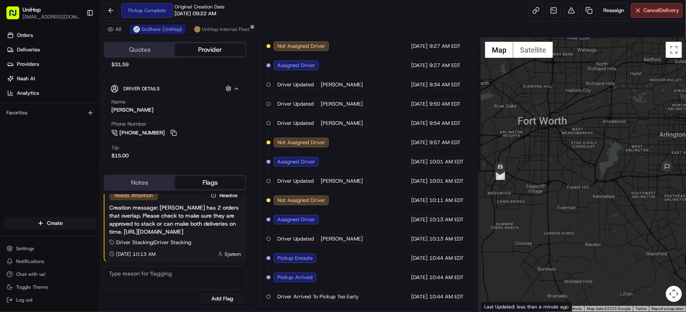
scroll to position [257, 0]
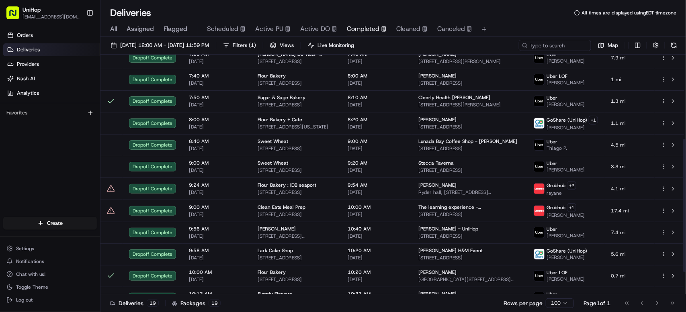
scroll to position [192, 0]
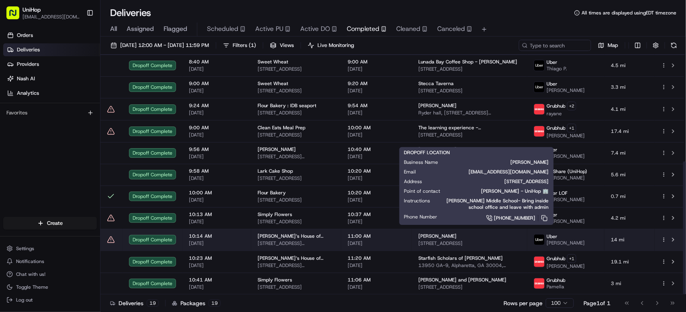
click at [462, 234] on div "Angela Bruner" at bounding box center [470, 236] width 103 height 6
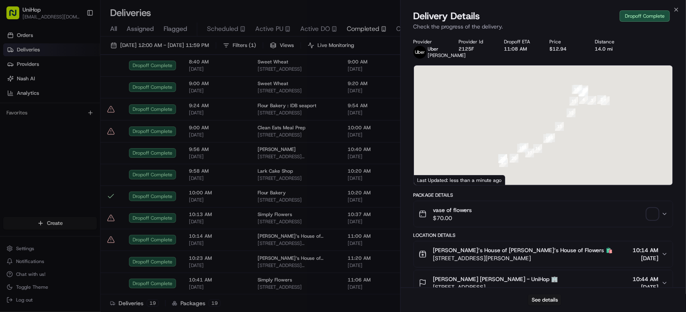
scroll to position [256, 0]
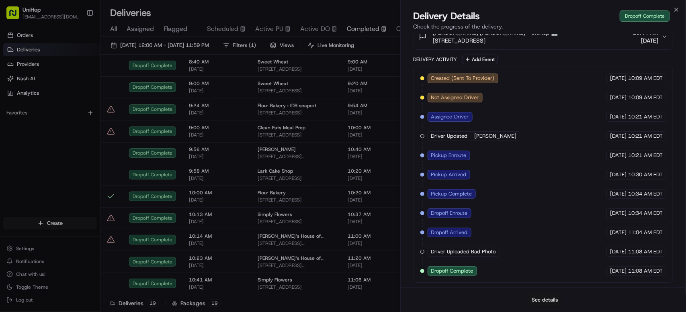
click at [546, 299] on button "See details" at bounding box center [544, 300] width 33 height 11
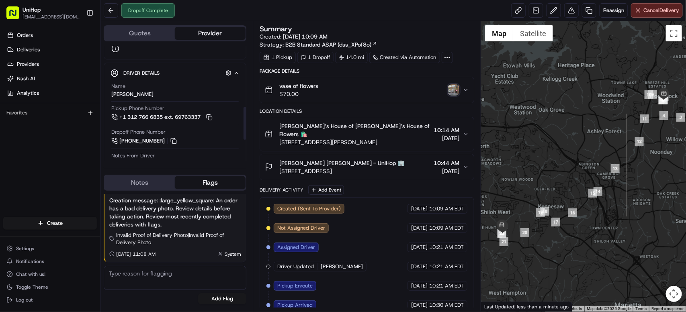
scroll to position [214, 0]
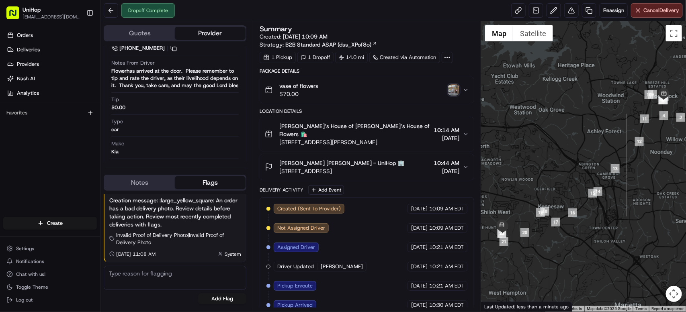
click at [454, 90] on img "button" at bounding box center [453, 89] width 11 height 11
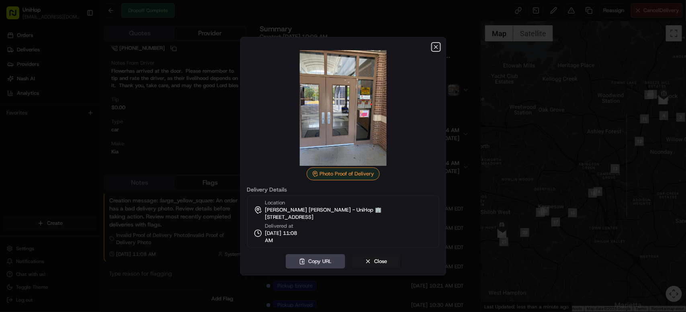
click at [435, 47] on icon "button" at bounding box center [436, 47] width 6 height 6
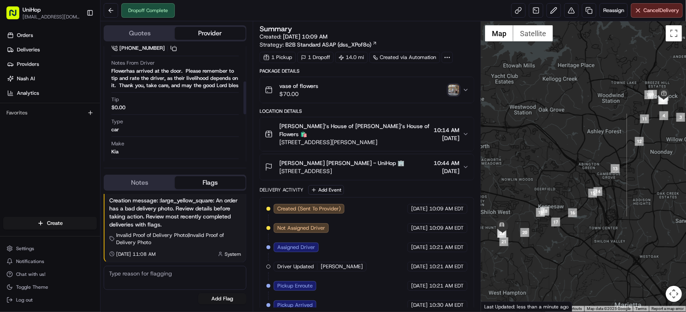
scroll to position [124, 0]
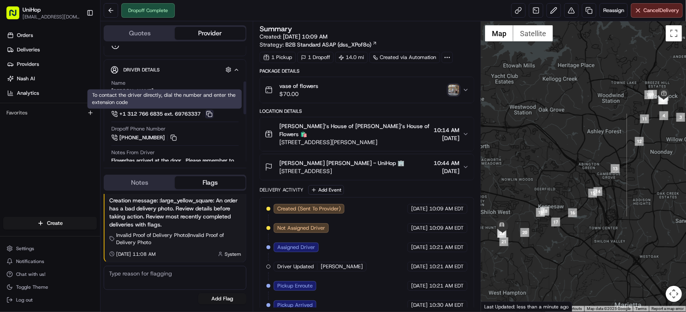
click at [214, 112] on button at bounding box center [209, 114] width 9 height 9
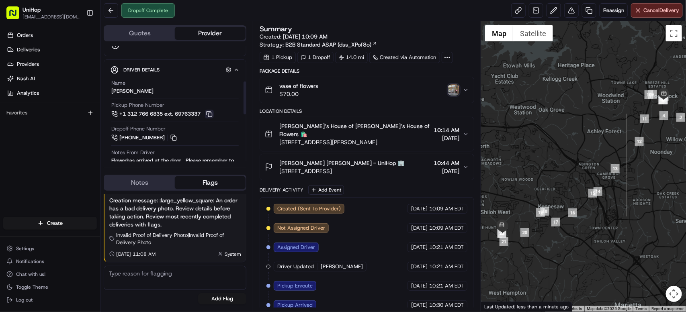
click at [214, 113] on button at bounding box center [209, 114] width 9 height 9
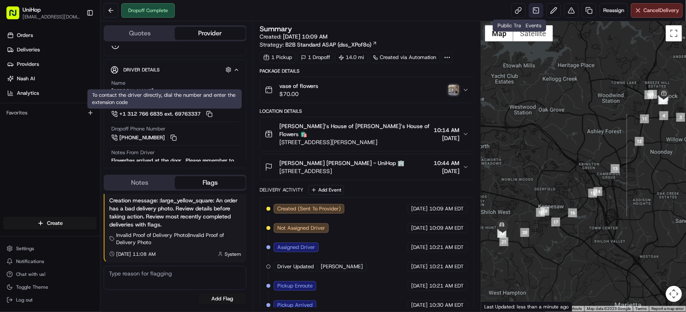
click at [530, 10] on link at bounding box center [536, 10] width 14 height 14
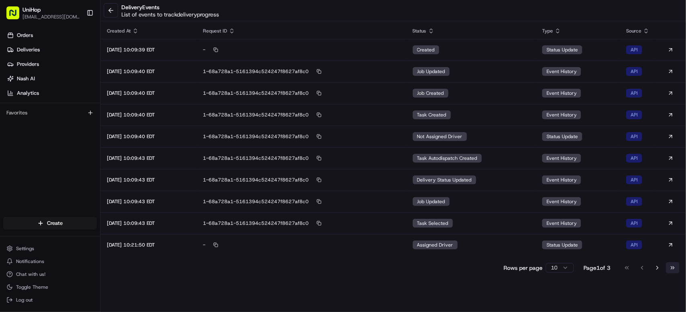
click at [673, 267] on button "Go to last page" at bounding box center [673, 268] width 14 height 11
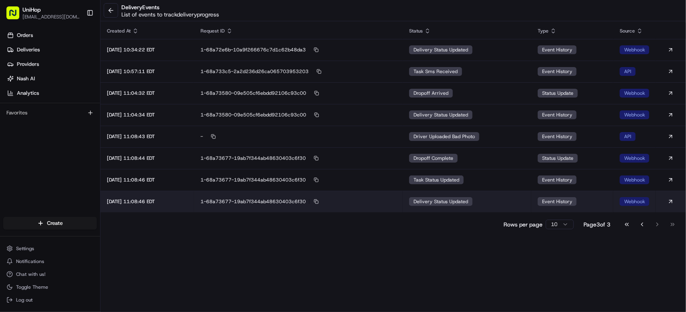
click at [464, 205] on div "delivery status updated" at bounding box center [441, 201] width 64 height 9
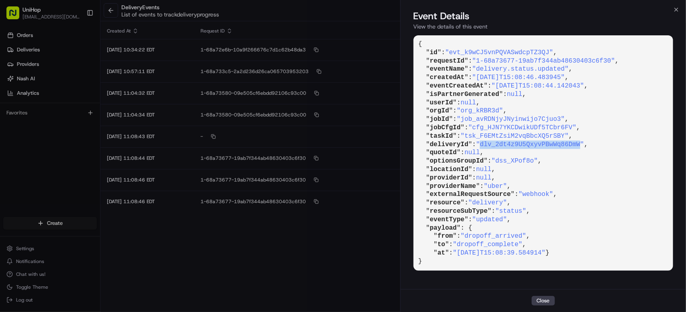
drag, startPoint x: 486, startPoint y: 143, endPoint x: 587, endPoint y: 143, distance: 101.3
click at [585, 143] on span ""dlv_2dt4z9U5QxyvPBwWq86DmW"" at bounding box center [530, 144] width 108 height 7
copy span "dlv_2dt4z9U5QxyvPBwWq86DmW"
